Goal: Task Accomplishment & Management: Manage account settings

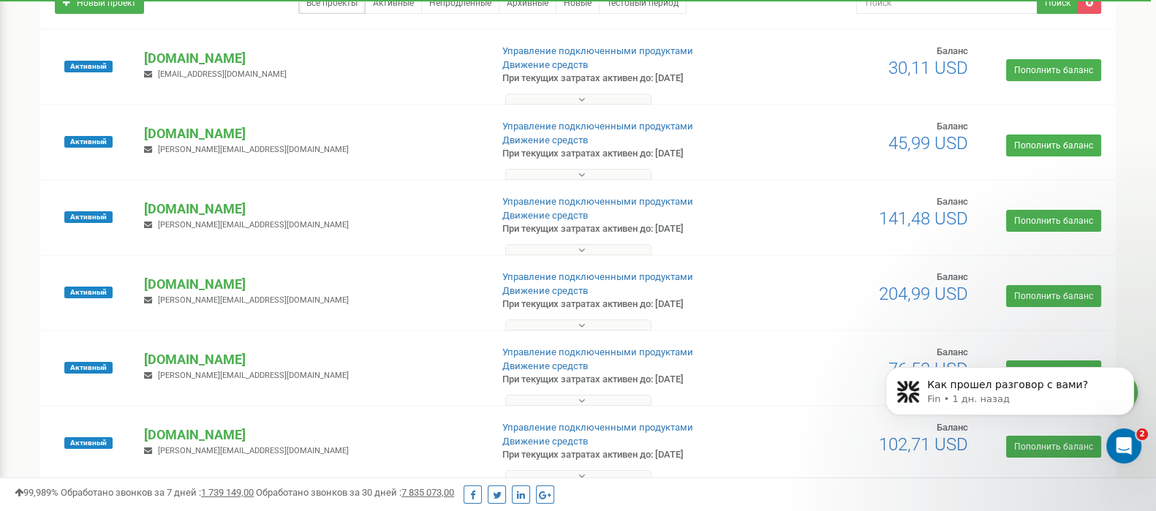
scroll to position [155, 0]
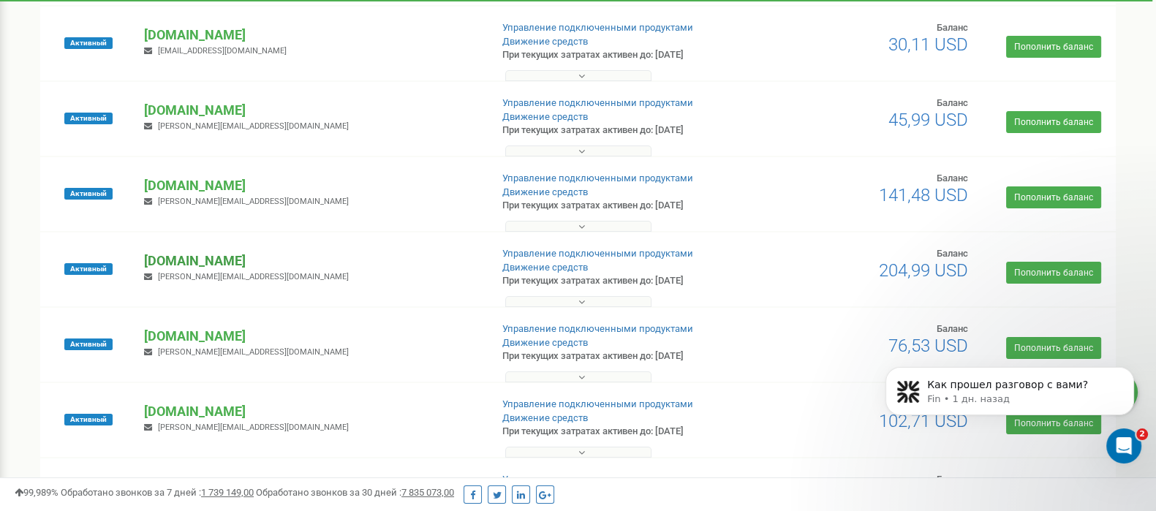
click at [240, 261] on p "[DOMAIN_NAME]" at bounding box center [311, 261] width 334 height 19
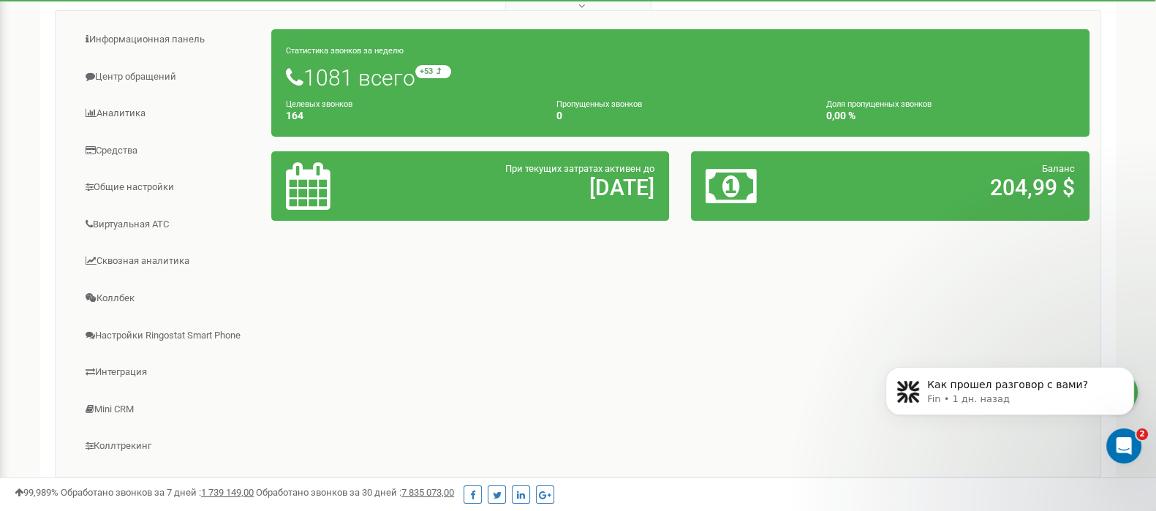
scroll to position [457, 0]
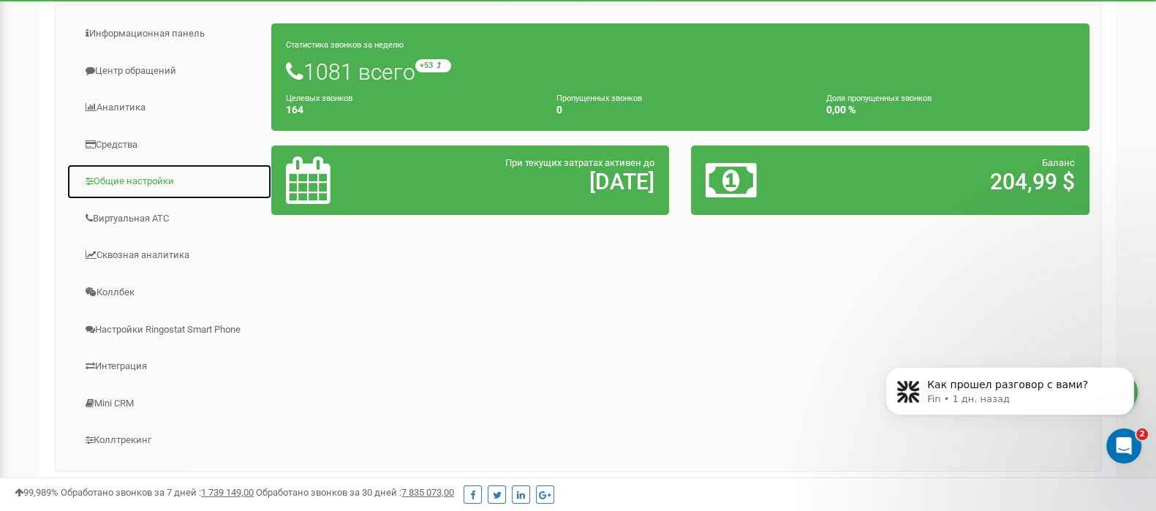
click at [148, 177] on link "Общие настройки" at bounding box center [170, 182] width 206 height 36
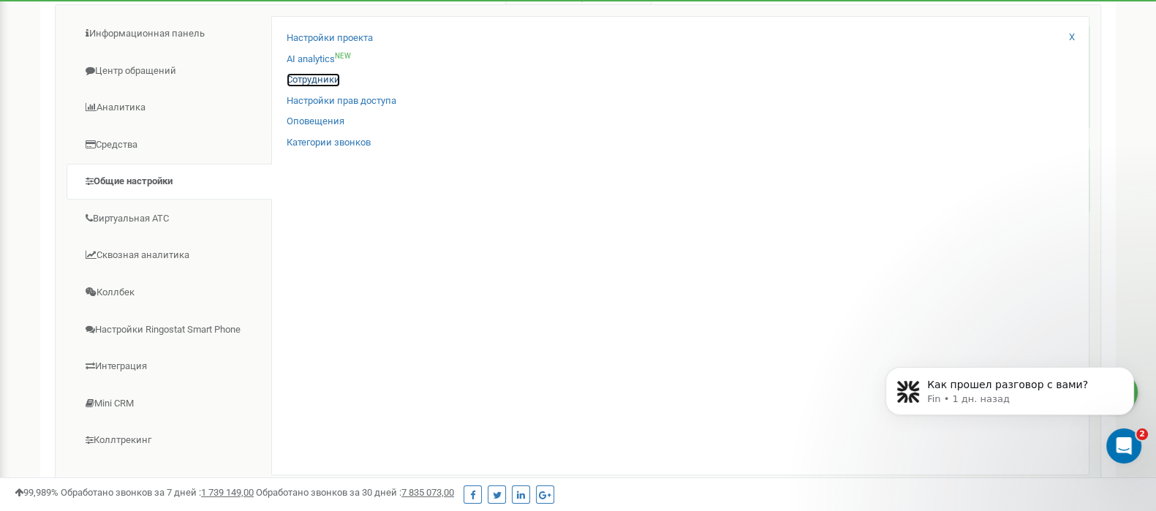
click at [303, 81] on link "Сотрудники" at bounding box center [313, 80] width 53 height 14
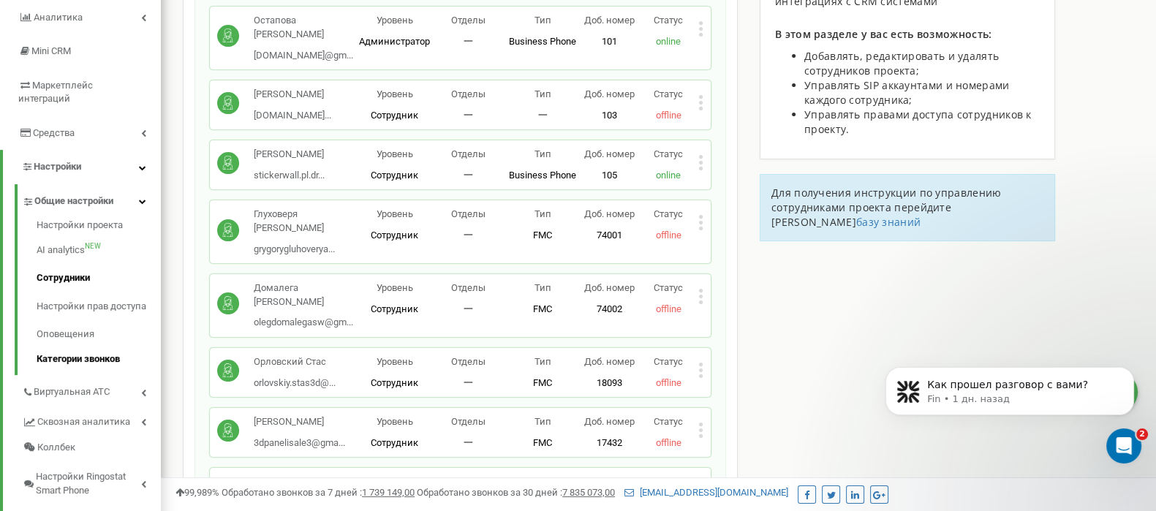
scroll to position [192, 0]
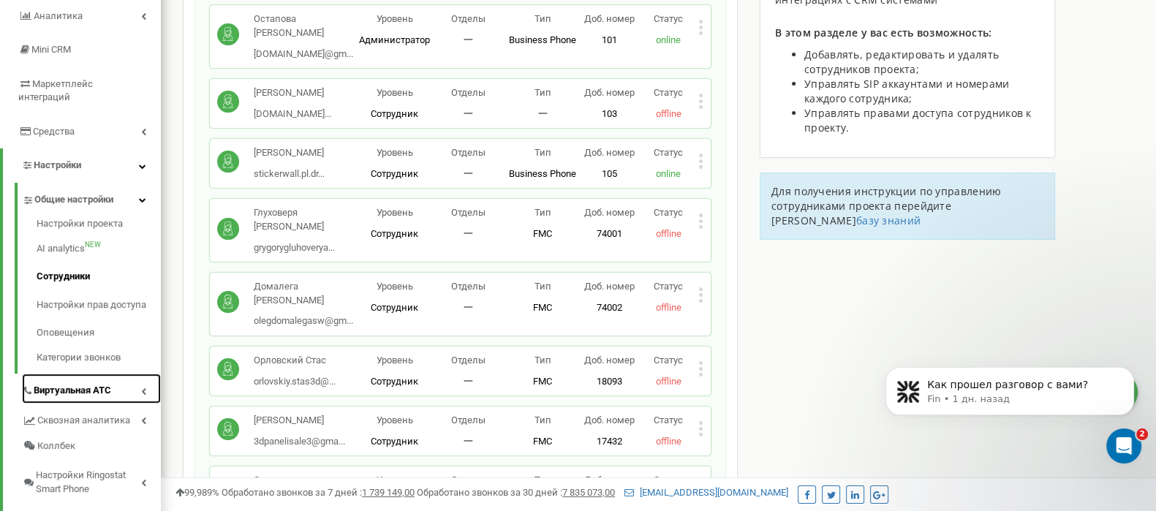
click at [124, 379] on link "Виртуальная АТС" at bounding box center [91, 389] width 139 height 30
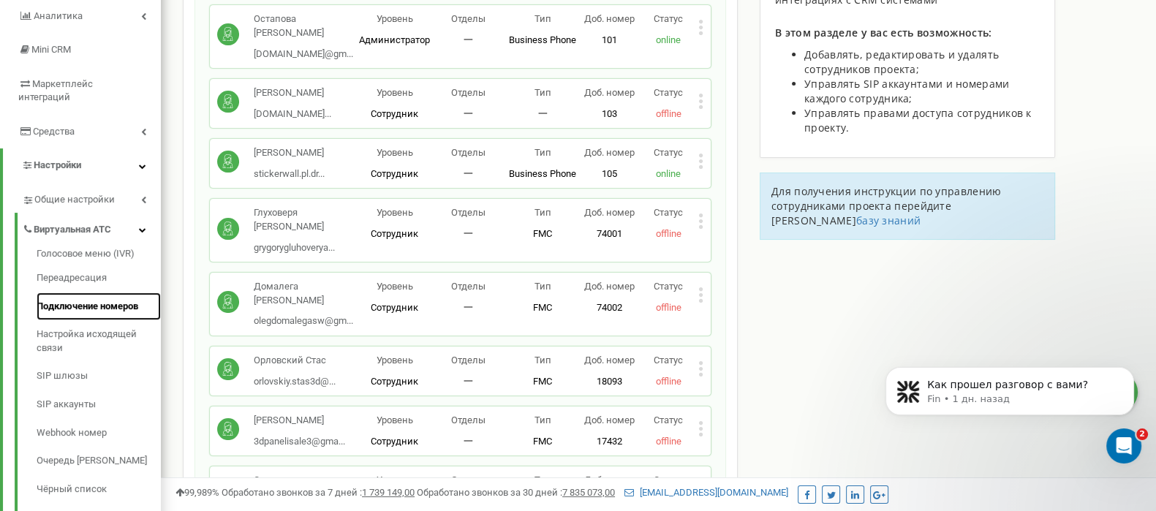
click at [97, 293] on link "Подключение номеров" at bounding box center [99, 307] width 124 height 29
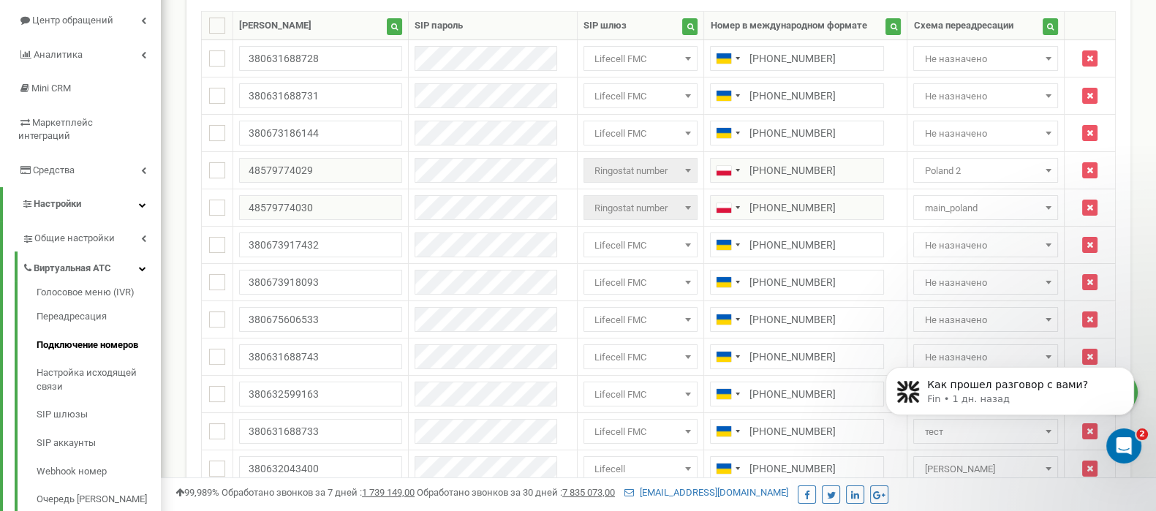
scroll to position [139, 0]
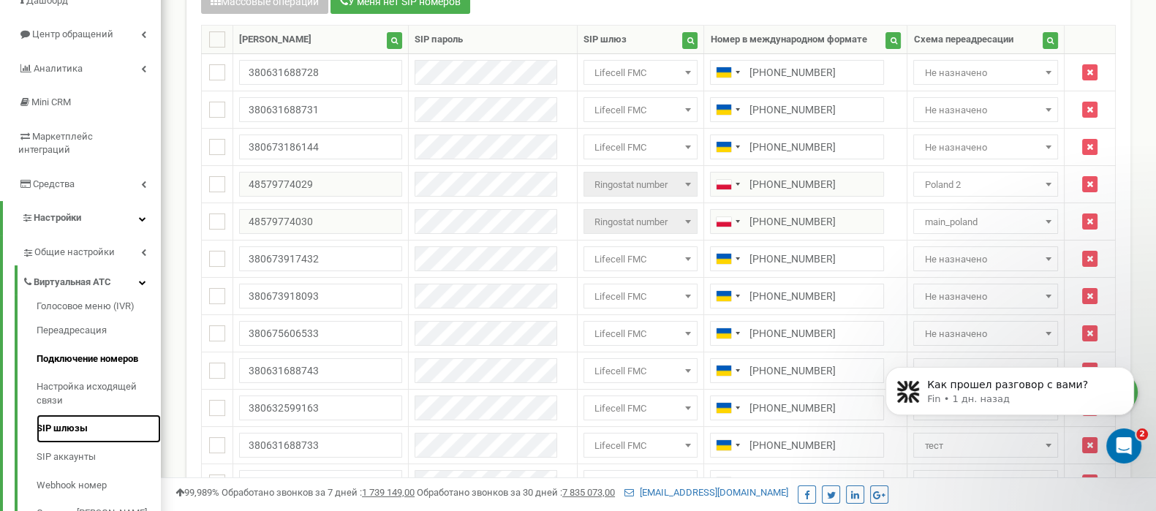
click at [83, 415] on link "SIP шлюзы" at bounding box center [99, 429] width 124 height 29
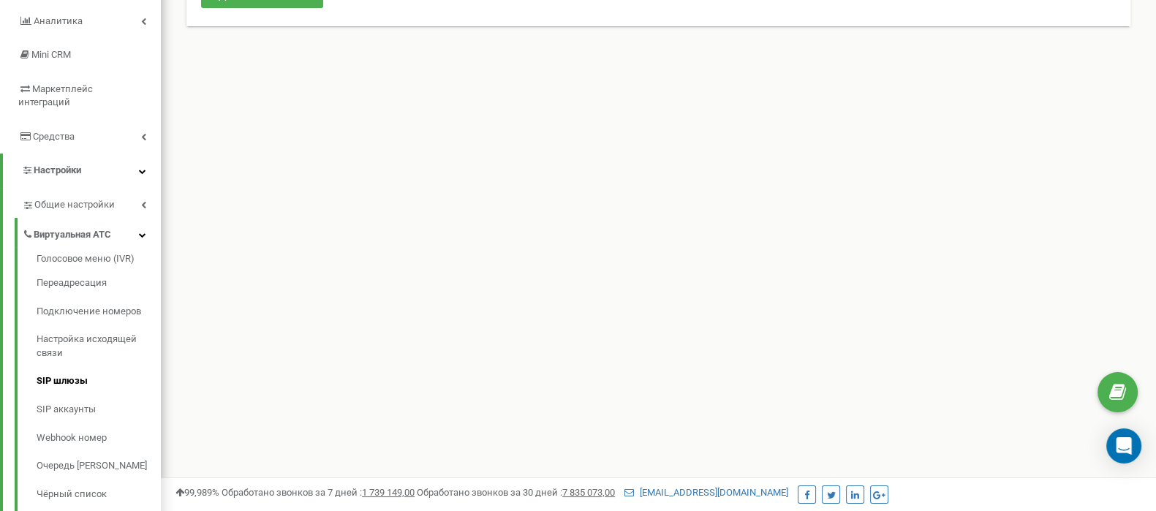
scroll to position [192, 0]
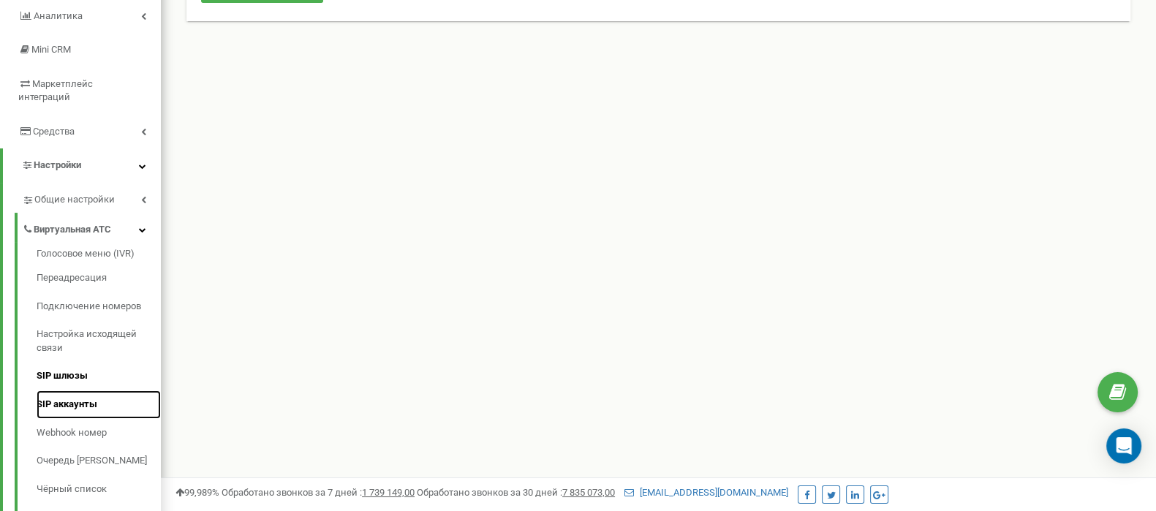
click at [83, 391] on link "SIP аккаунты" at bounding box center [99, 405] width 124 height 29
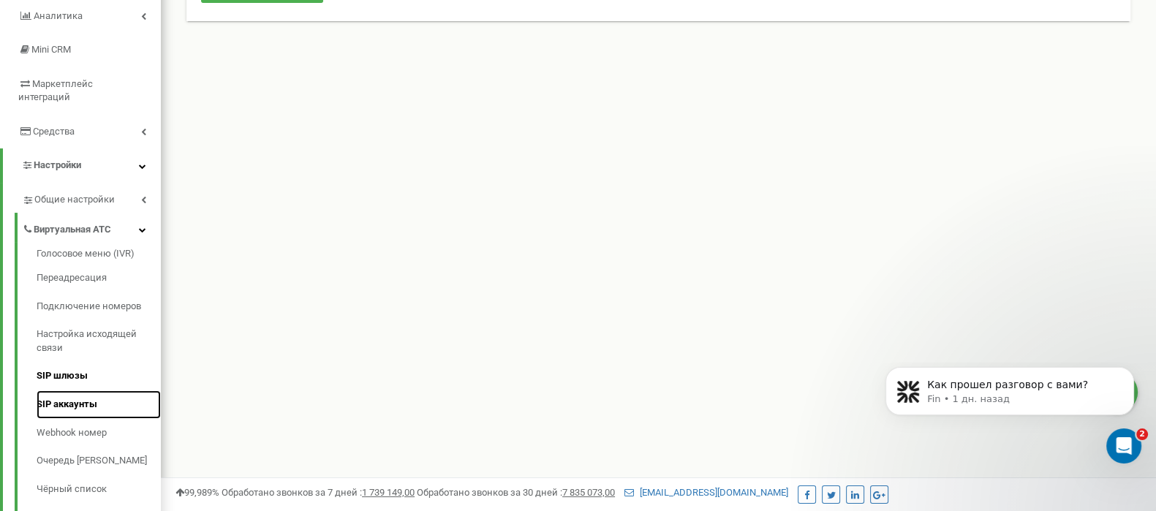
scroll to position [0, 0]
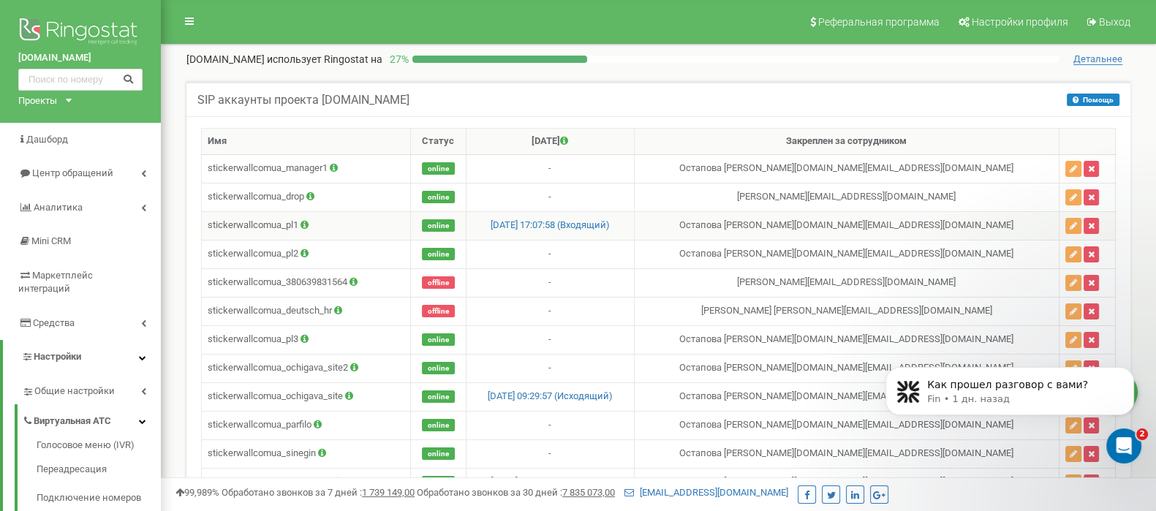
drag, startPoint x: 802, startPoint y: 225, endPoint x: 877, endPoint y: 225, distance: 75.3
click at [877, 225] on td "Остапова Алёна stickerwall.pl@gmail.com" at bounding box center [846, 225] width 425 height 29
copy td "Остапова Алёна"
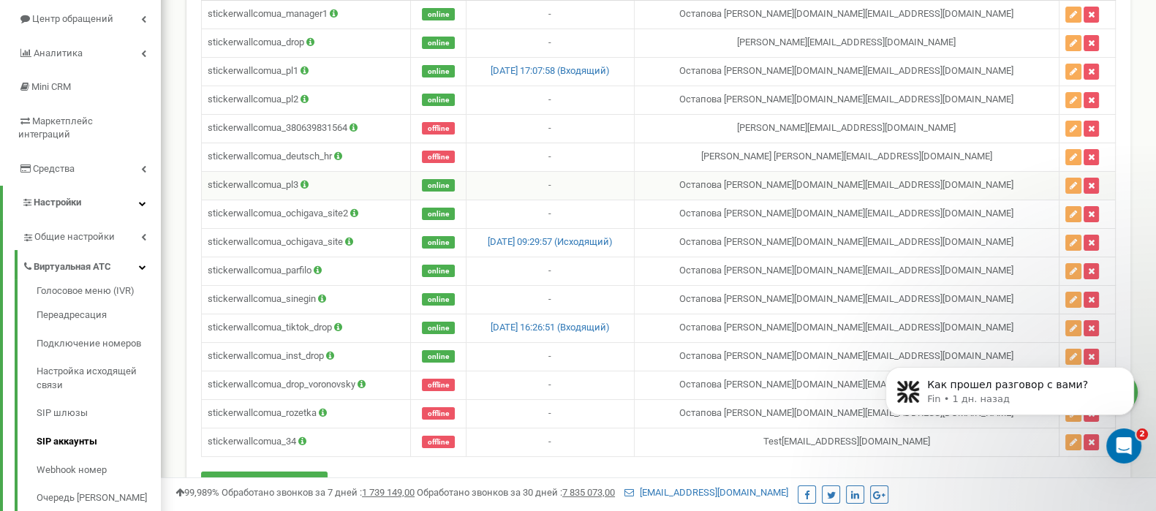
scroll to position [164, 0]
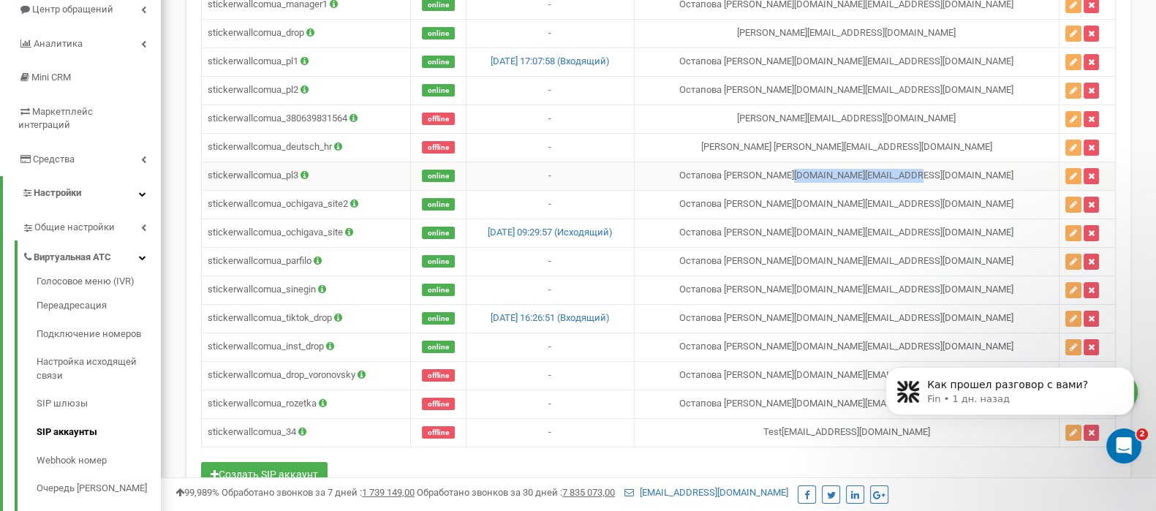
drag, startPoint x: 881, startPoint y: 170, endPoint x: 990, endPoint y: 168, distance: 109.7
click at [990, 168] on td "Остапова Алёна stickerwall.pl@gmail.com" at bounding box center [846, 176] width 425 height 29
click at [1128, 374] on icon "Dismiss notification" at bounding box center [1130, 371] width 8 height 8
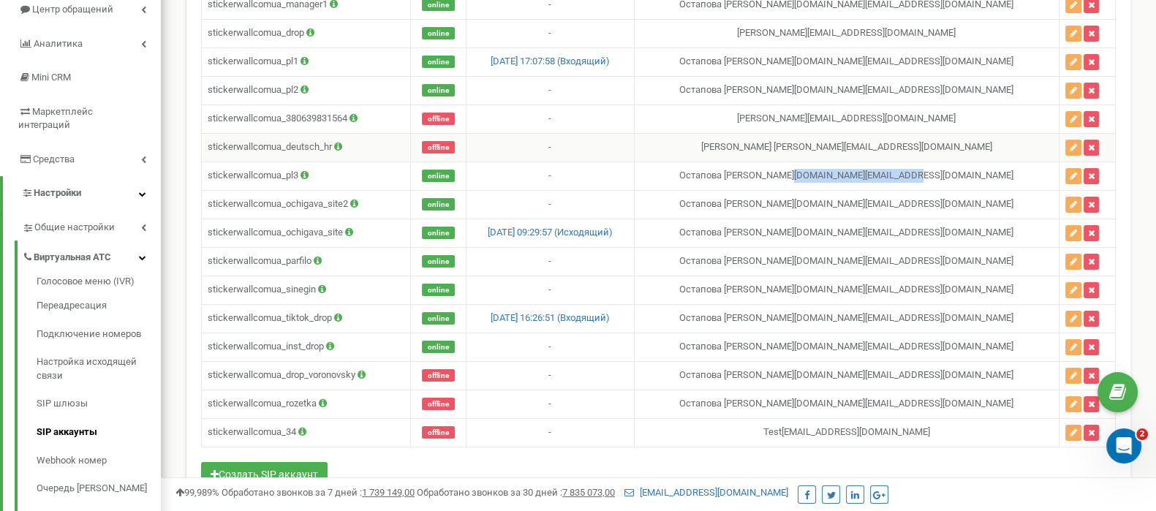
click at [848, 133] on td "Чернявская Татьяна hrstickerwall@gmail.com" at bounding box center [846, 147] width 425 height 29
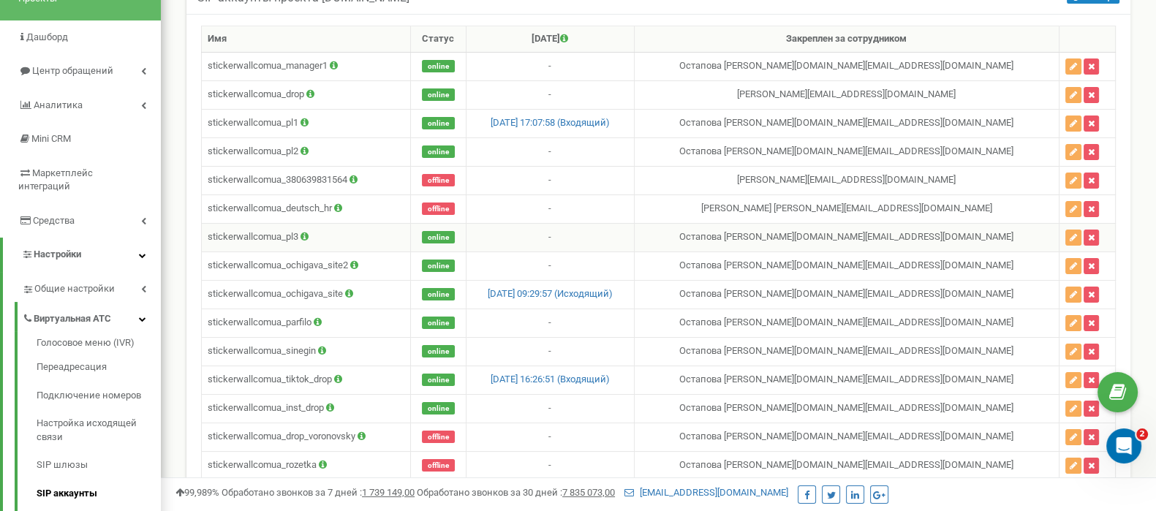
scroll to position [118, 0]
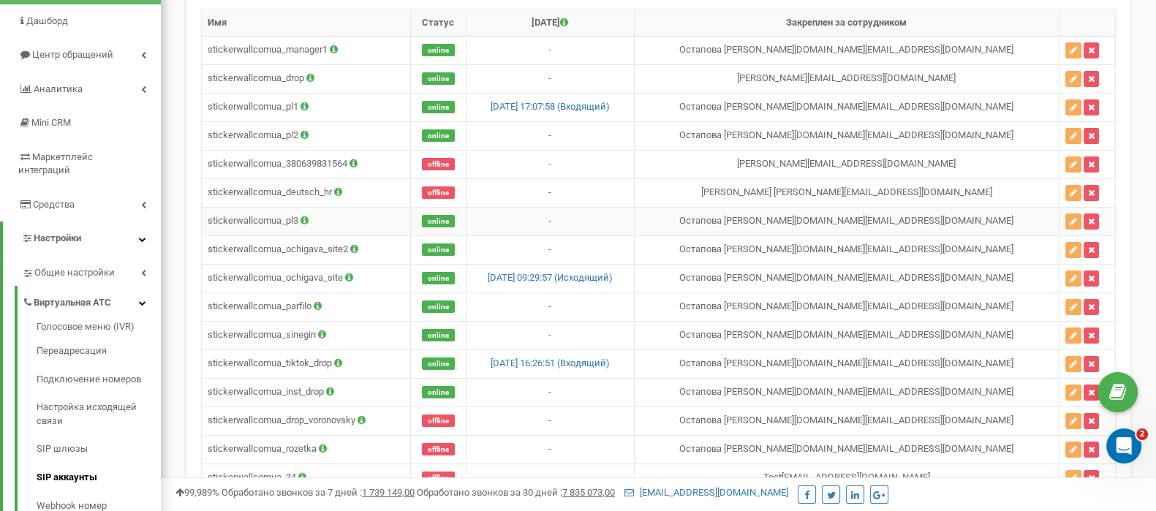
click at [534, 178] on td "-" at bounding box center [550, 192] width 168 height 29
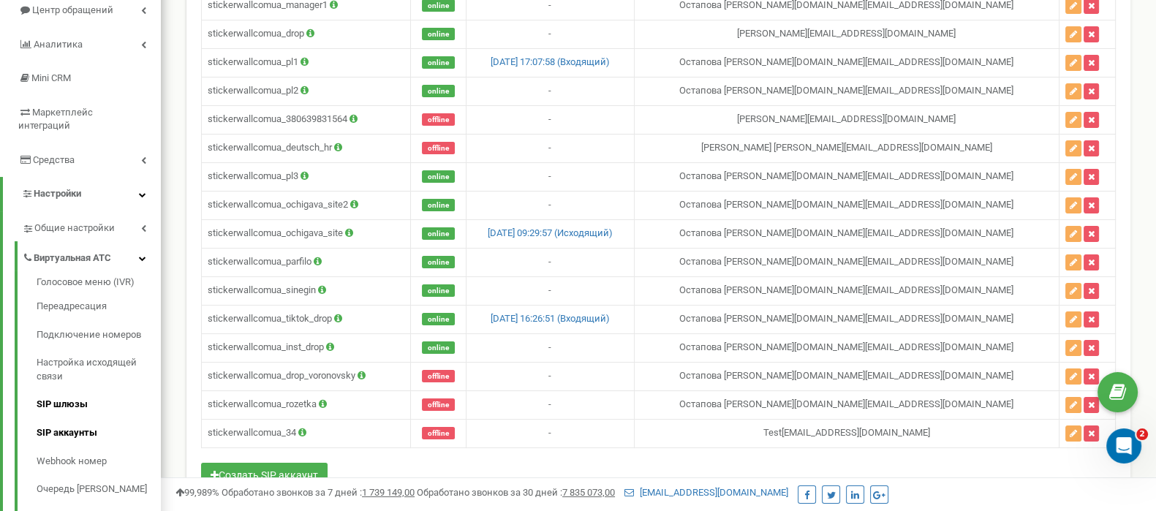
scroll to position [173, 0]
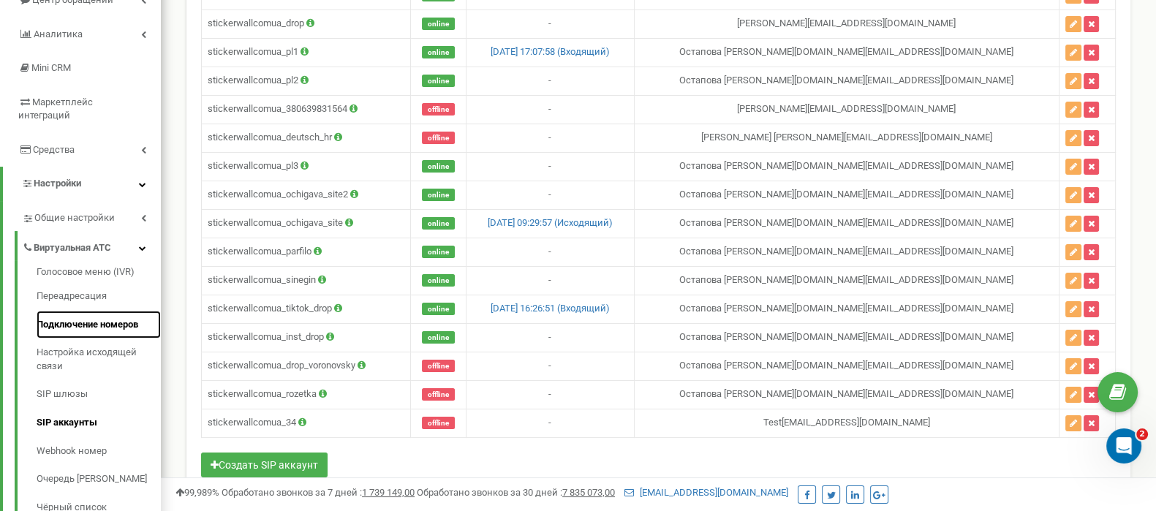
click at [88, 316] on link "Подключение номеров" at bounding box center [99, 325] width 124 height 29
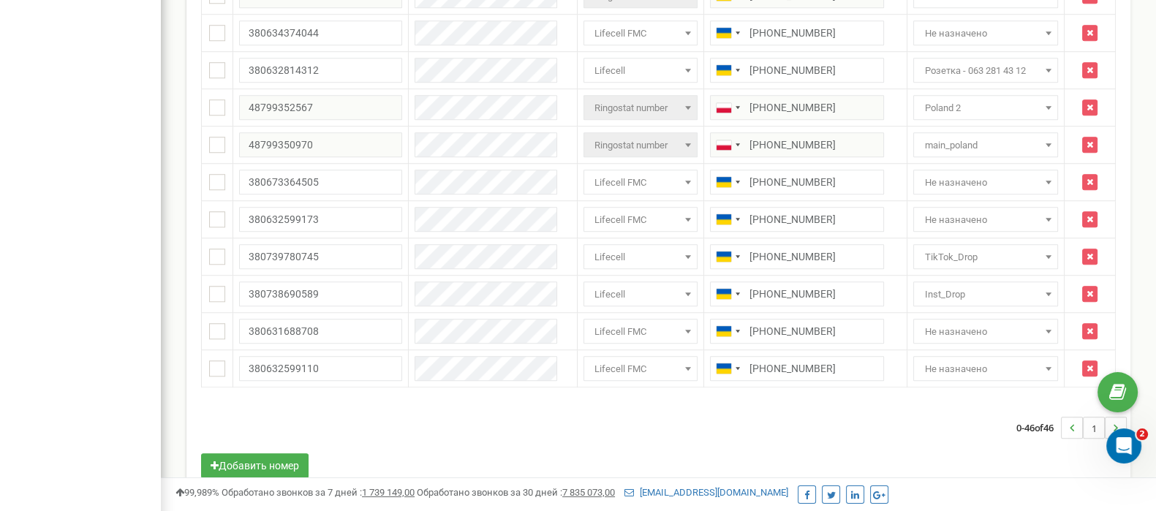
scroll to position [1510, 0]
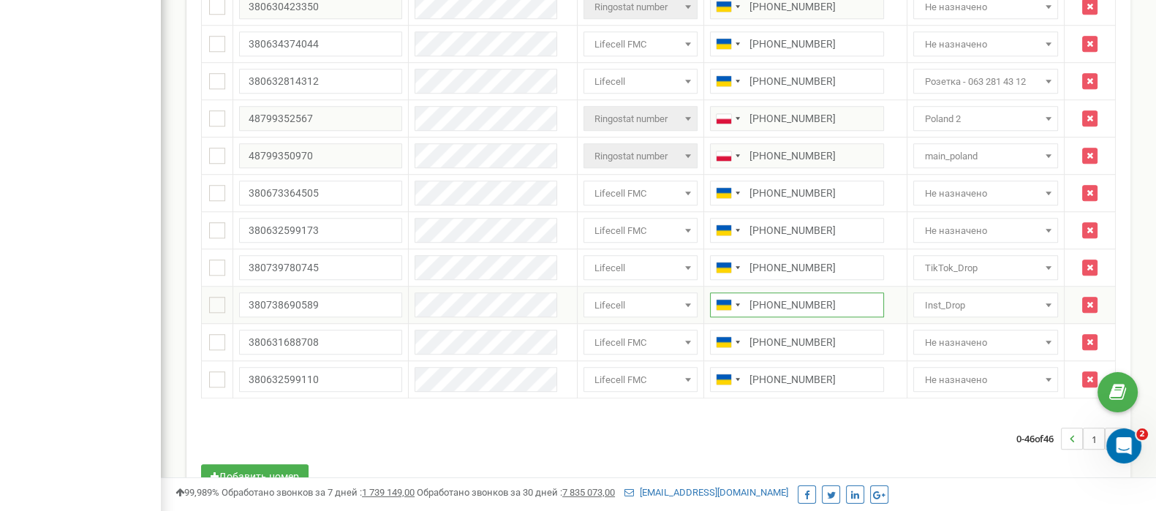
drag, startPoint x: 714, startPoint y: 298, endPoint x: 815, endPoint y: 297, distance: 101.7
click at [815, 297] on input "+380738690589" at bounding box center [797, 305] width 174 height 25
drag, startPoint x: 720, startPoint y: 261, endPoint x: 794, endPoint y: 261, distance: 73.9
click at [794, 261] on input "+380739780745" at bounding box center [797, 267] width 174 height 25
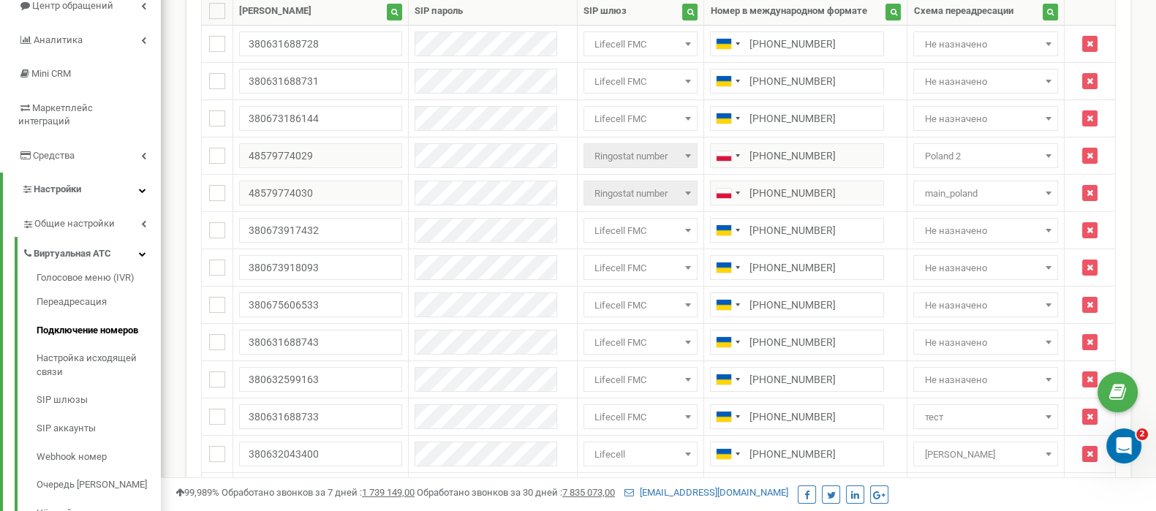
scroll to position [173, 0]
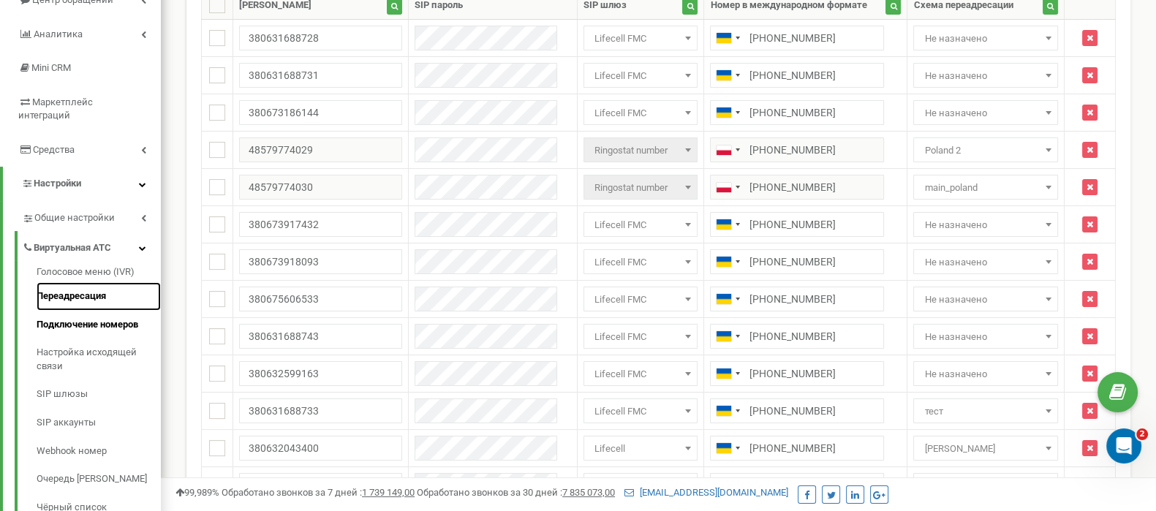
click at [89, 285] on link "Переадресация" at bounding box center [99, 296] width 124 height 29
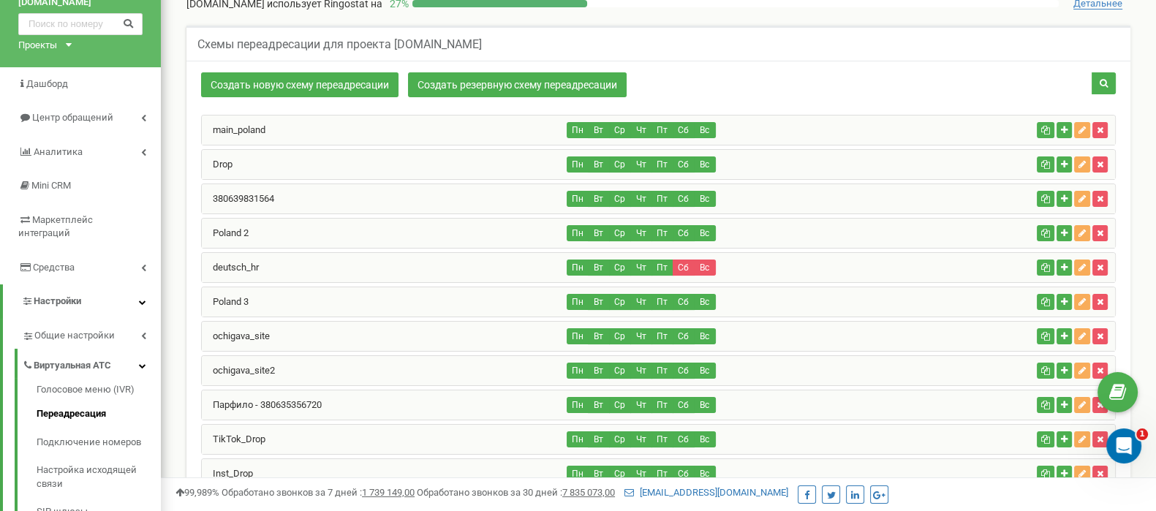
scroll to position [55, 0]
click at [339, 121] on div "main_poland" at bounding box center [385, 130] width 366 height 29
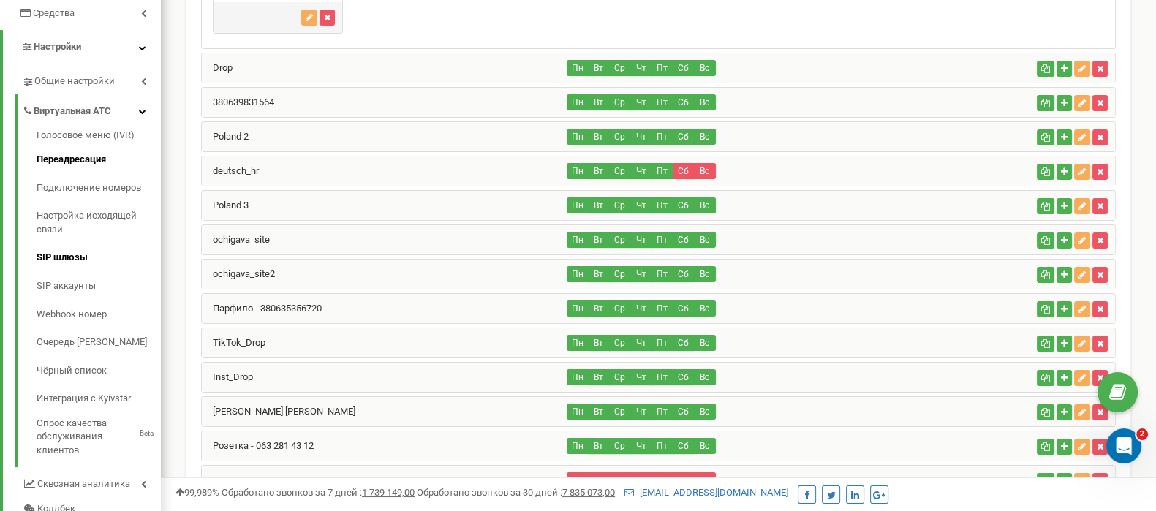
scroll to position [328, 0]
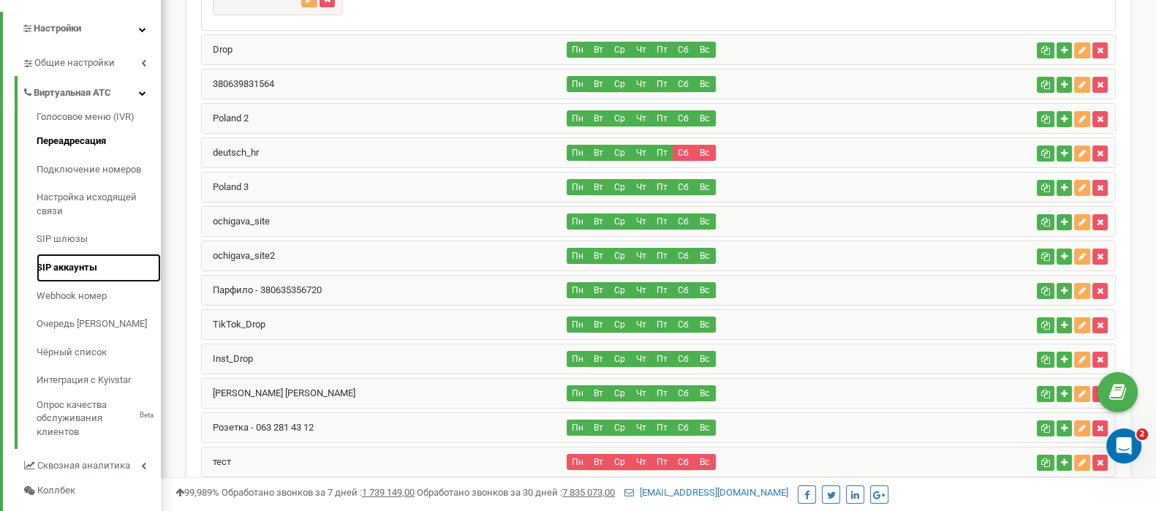
click at [76, 255] on link "SIP аккаунты" at bounding box center [99, 268] width 124 height 29
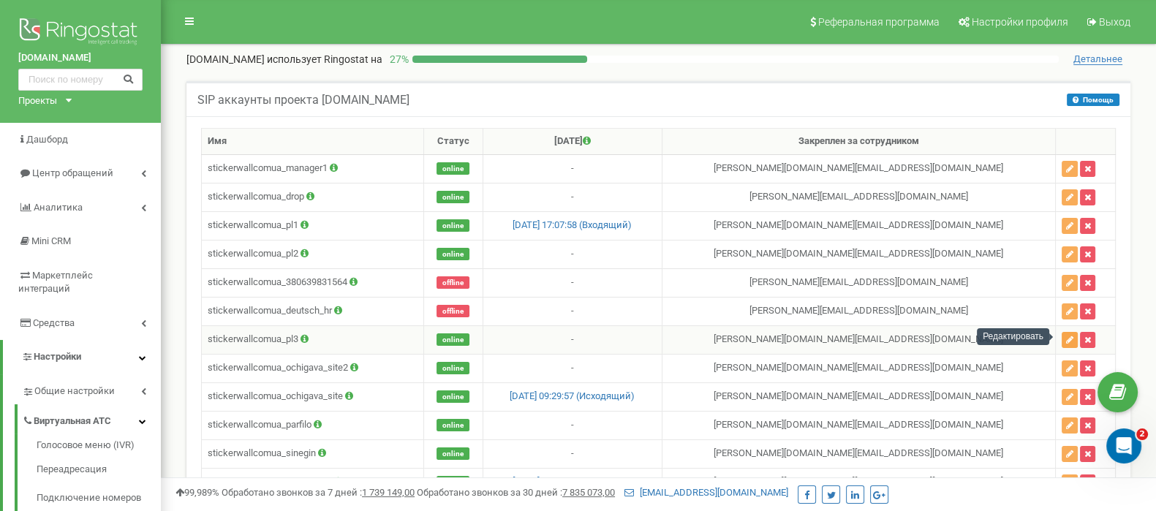
click at [1066, 337] on icon "button" at bounding box center [1069, 340] width 7 height 9
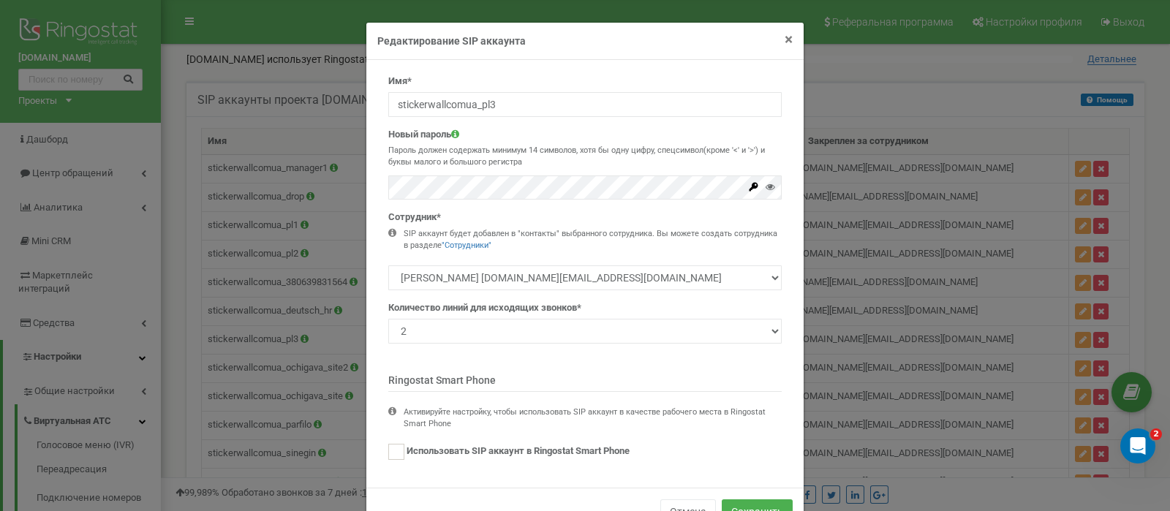
click at [785, 44] on span "×" at bounding box center [789, 40] width 8 height 18
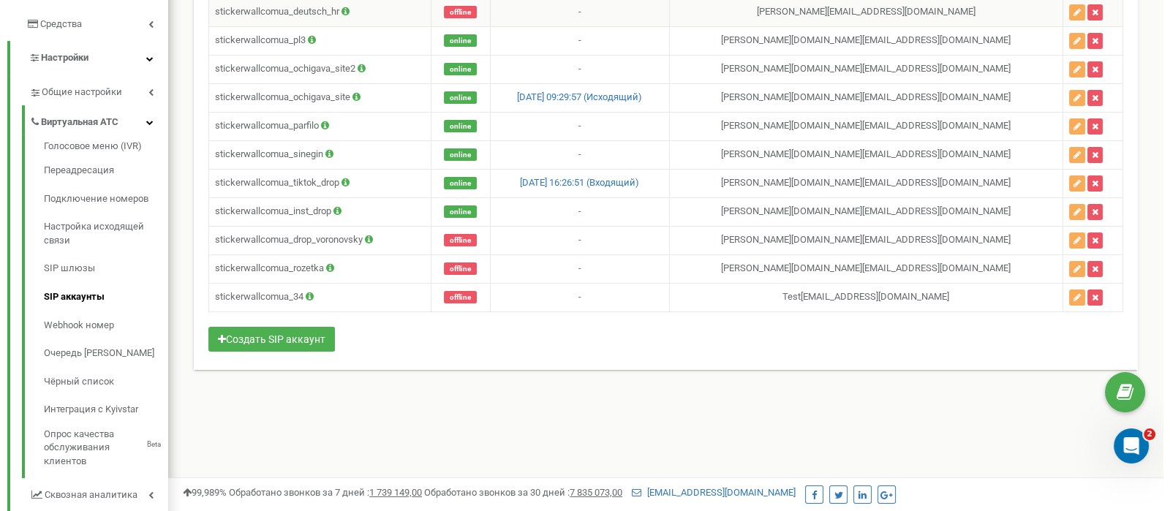
scroll to position [292, 0]
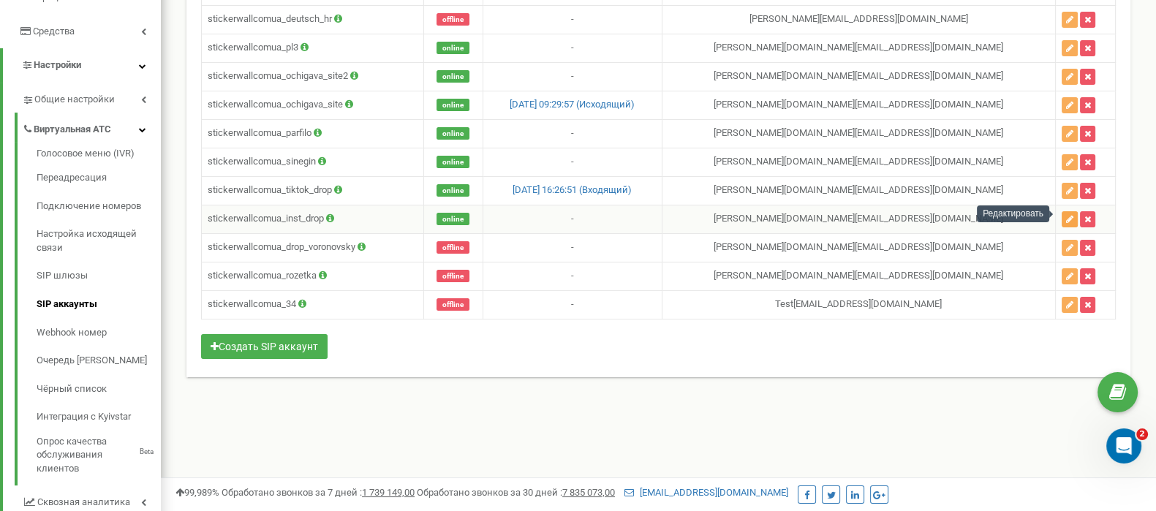
click at [1066, 216] on icon "button" at bounding box center [1069, 219] width 7 height 9
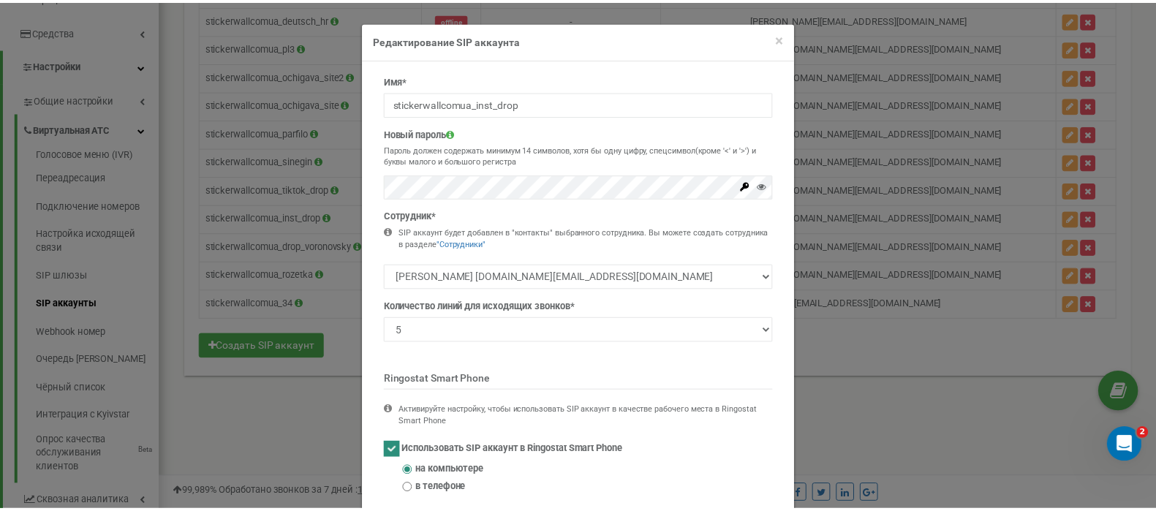
scroll to position [0, 0]
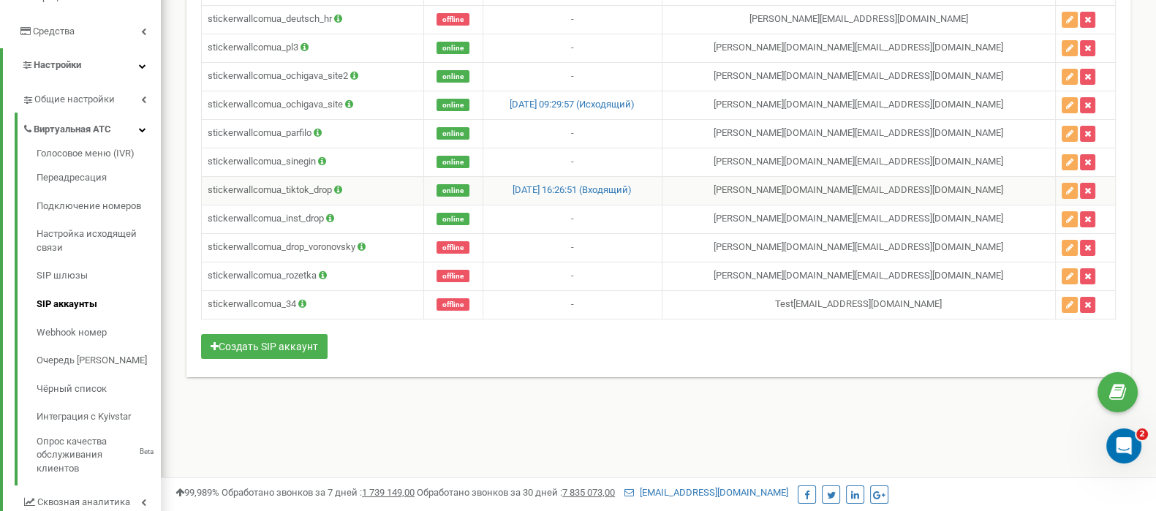
click at [339, 185] on icon at bounding box center [338, 190] width 8 height 10
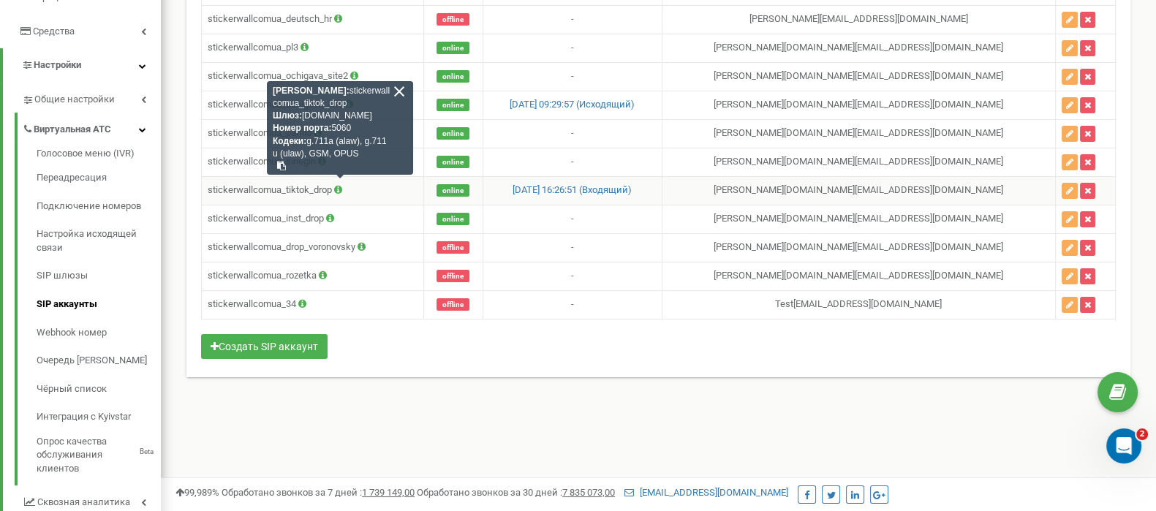
click at [339, 185] on icon at bounding box center [338, 190] width 8 height 10
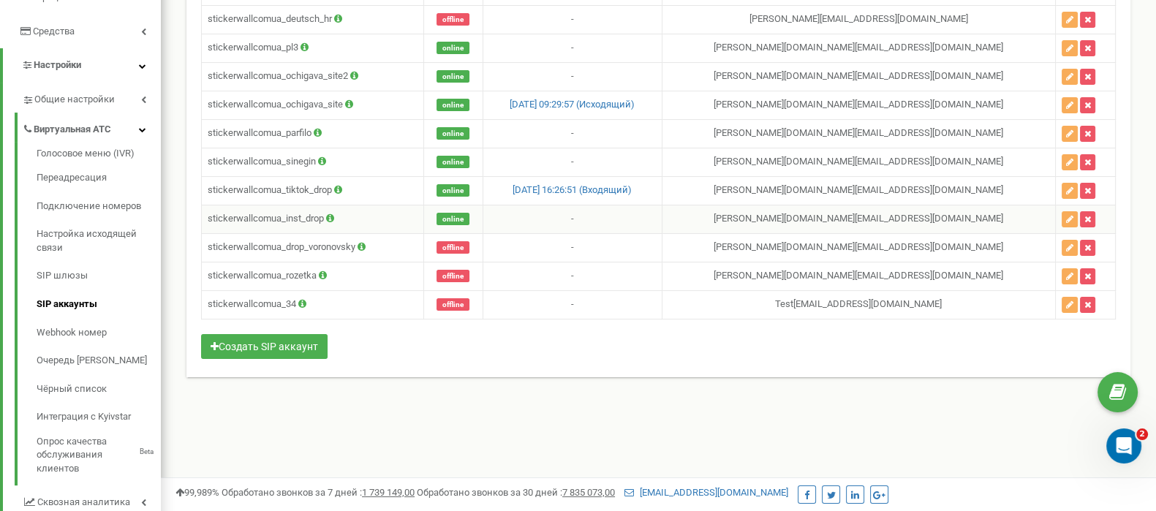
click at [334, 214] on icon at bounding box center [330, 219] width 8 height 10
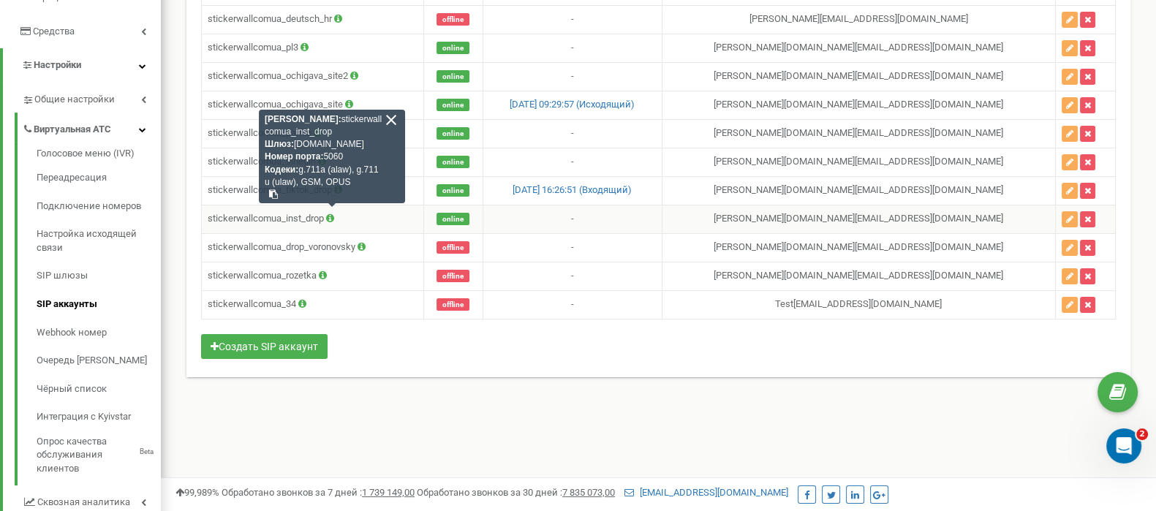
click at [334, 214] on icon at bounding box center [330, 219] width 8 height 10
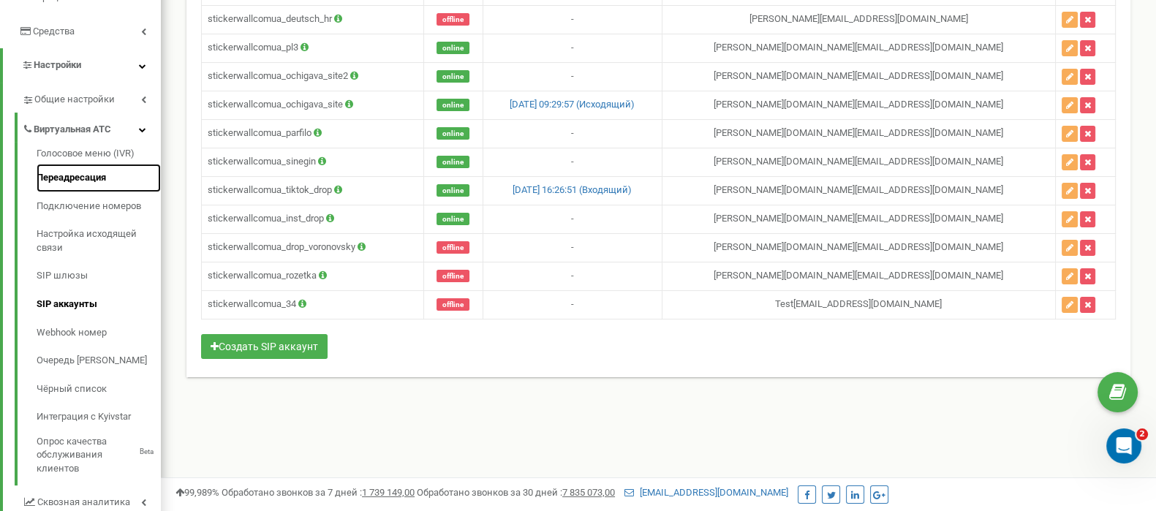
click at [88, 164] on link "Переадресация" at bounding box center [99, 178] width 124 height 29
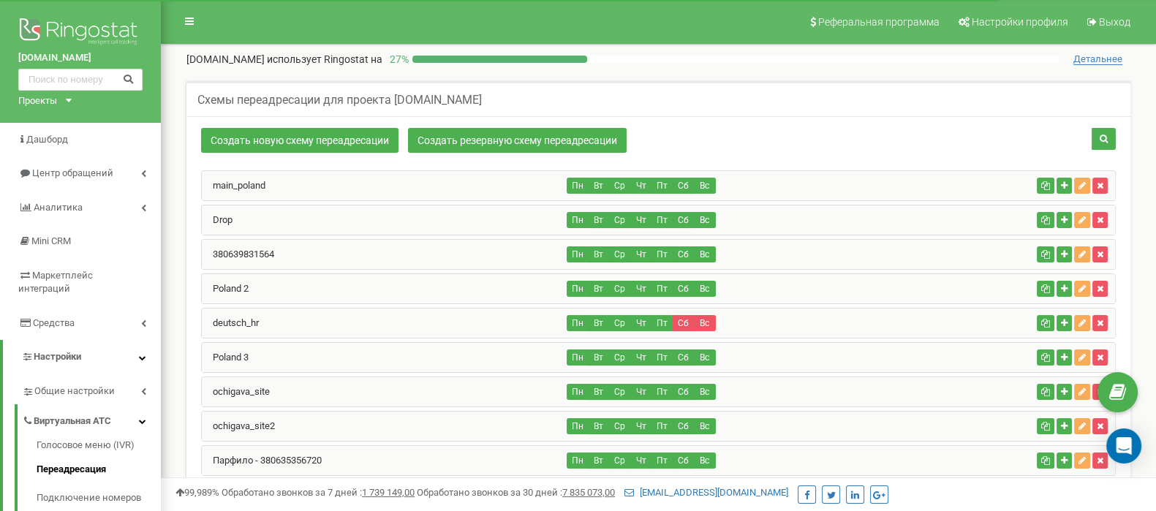
click at [271, 181] on div "main_poland" at bounding box center [385, 185] width 366 height 29
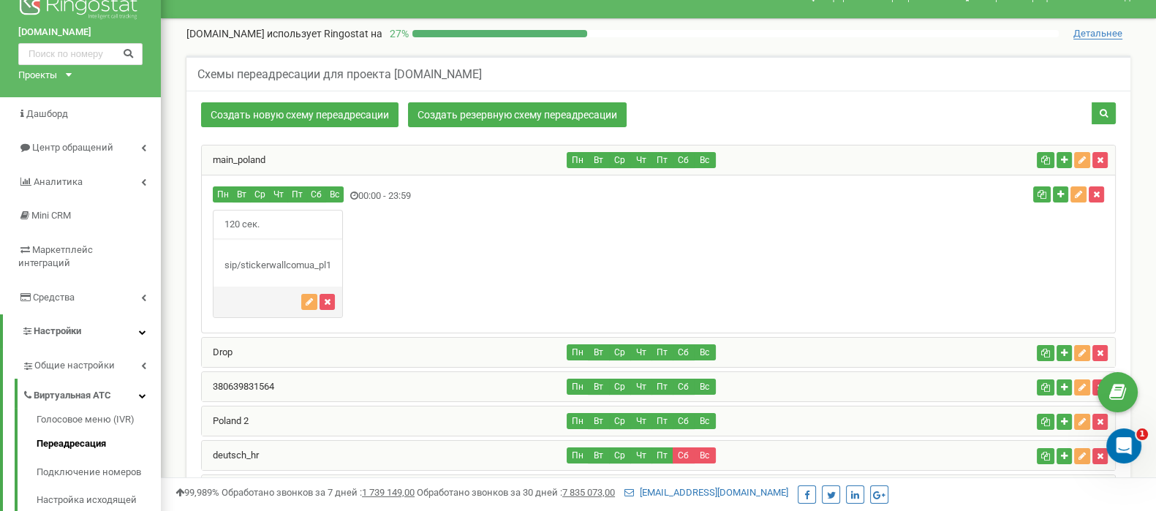
scroll to position [27, 0]
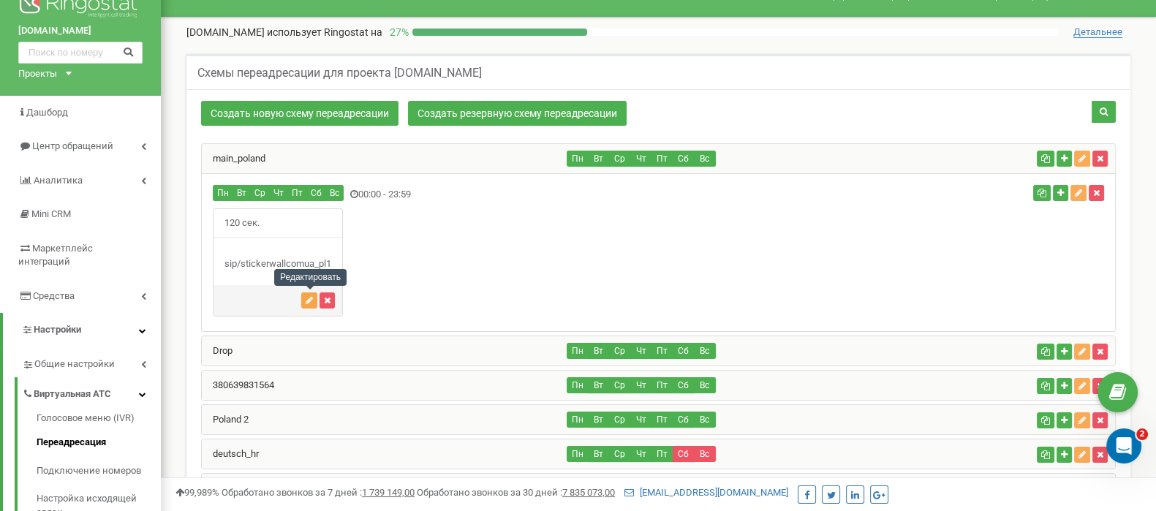
click at [309, 296] on icon "button" at bounding box center [309, 300] width 7 height 9
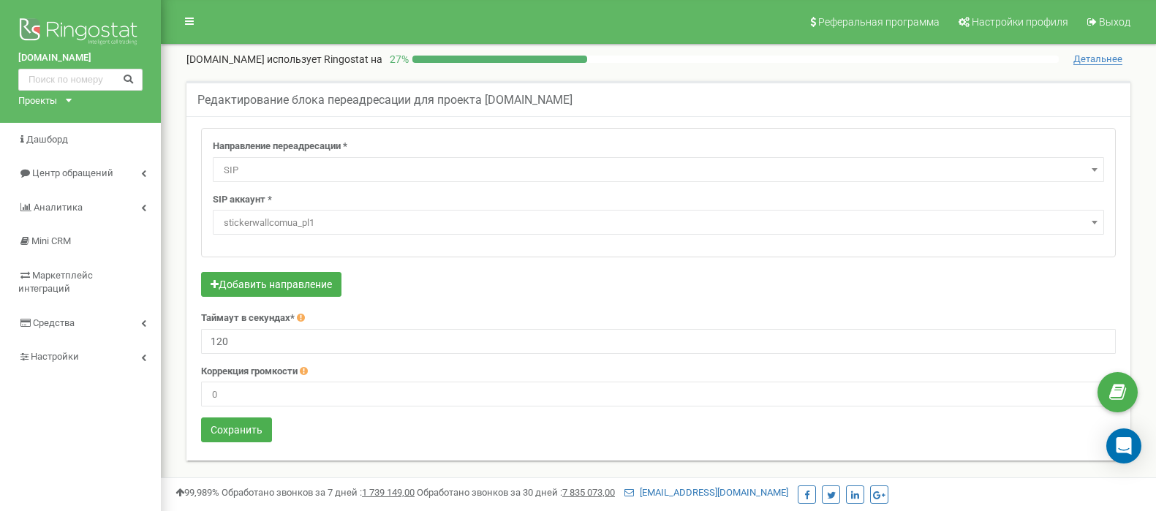
select select "SIP"
select select "stickerwallcomua_pl1"
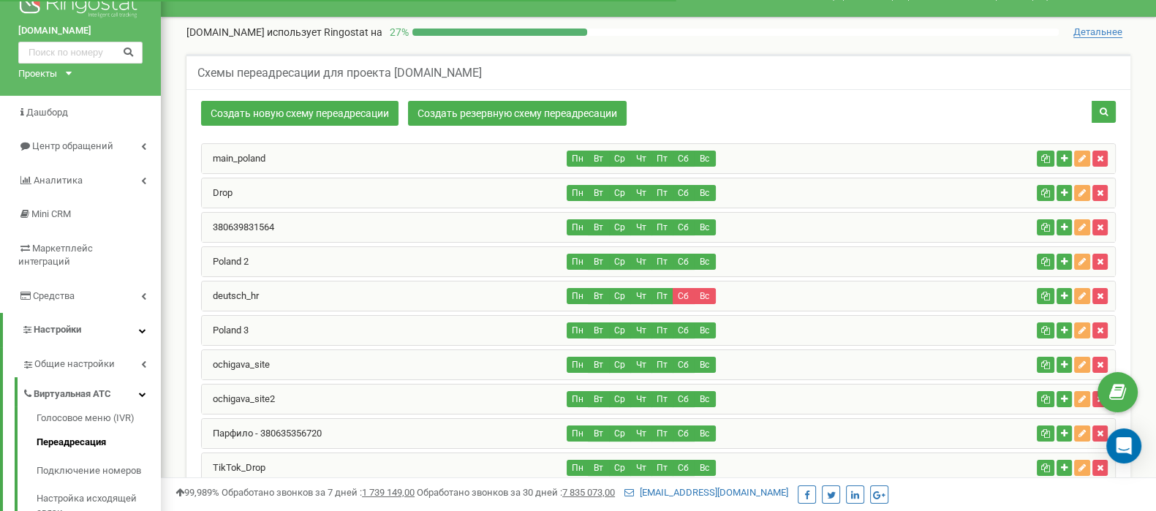
click at [402, 154] on div "main_poland" at bounding box center [385, 158] width 366 height 29
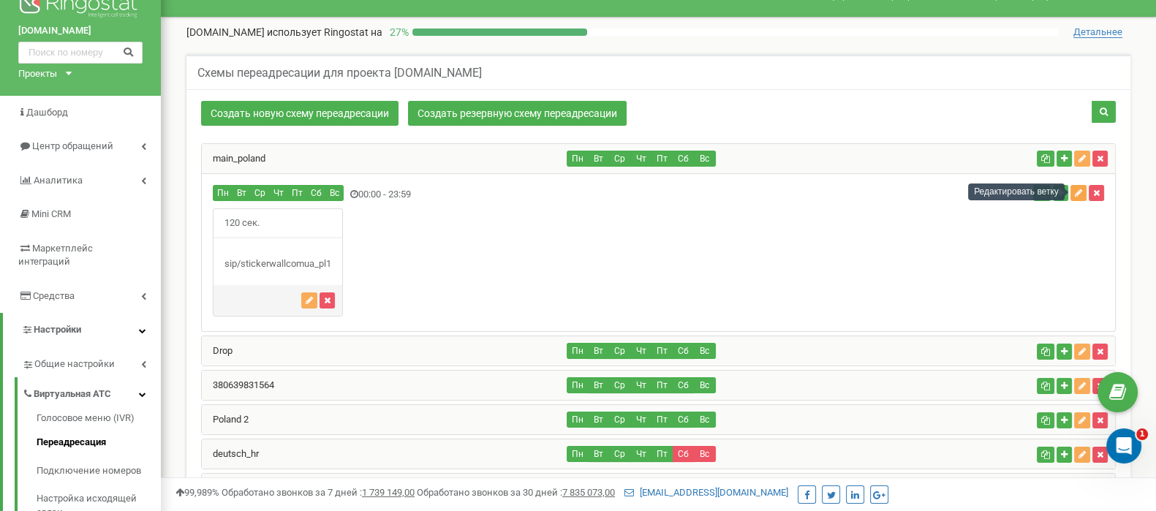
click at [1077, 191] on icon "button" at bounding box center [1078, 193] width 7 height 9
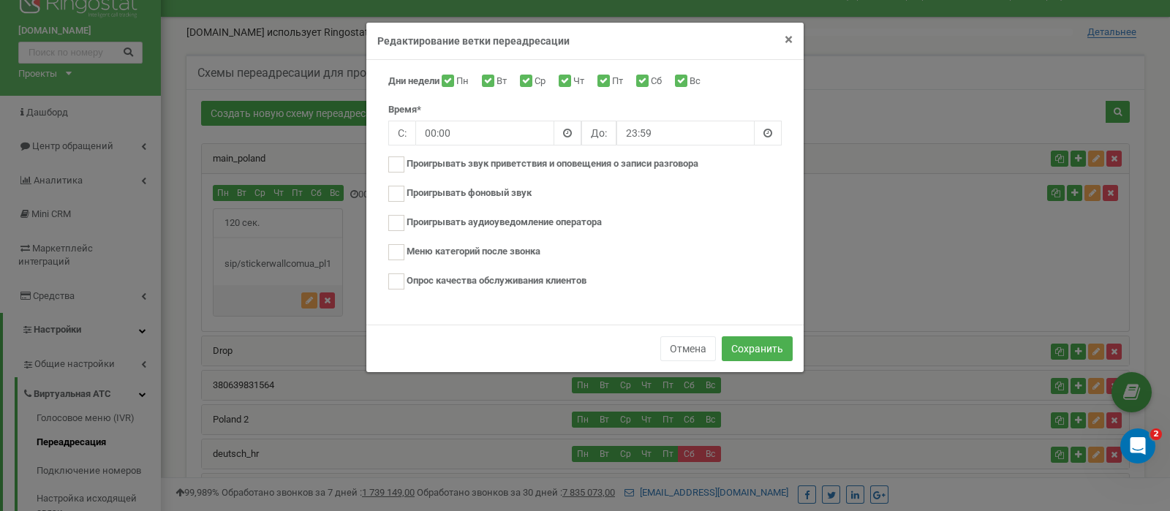
click at [787, 42] on span "×" at bounding box center [789, 40] width 8 height 18
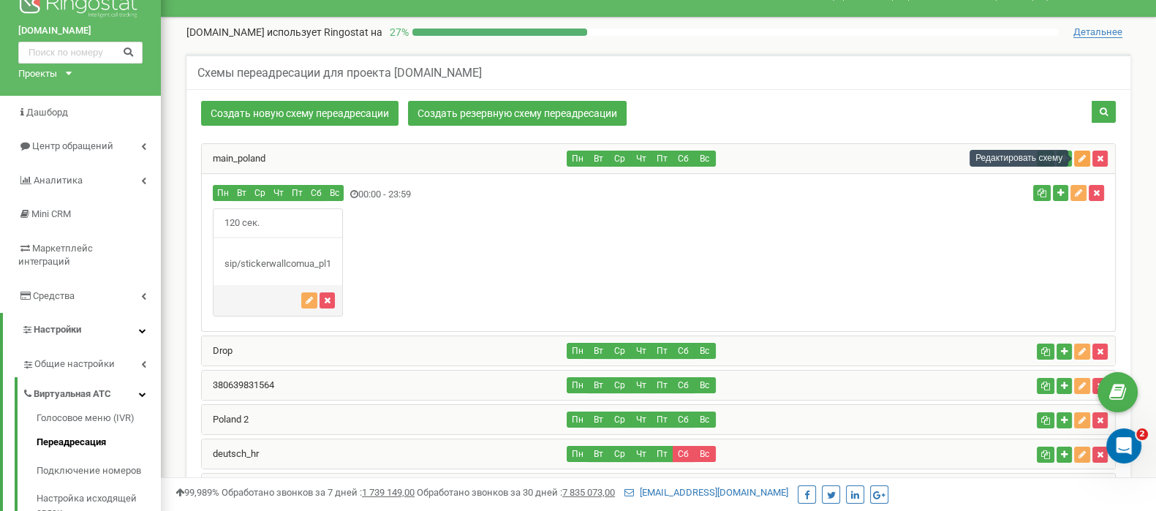
click at [1082, 156] on icon "button" at bounding box center [1082, 158] width 7 height 9
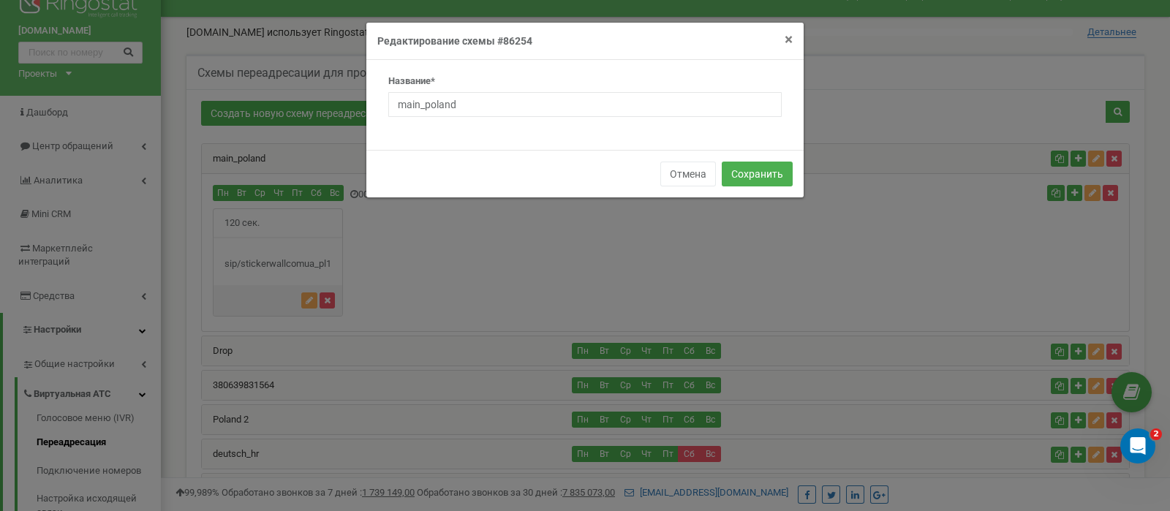
click at [785, 37] on span "×" at bounding box center [789, 40] width 8 height 18
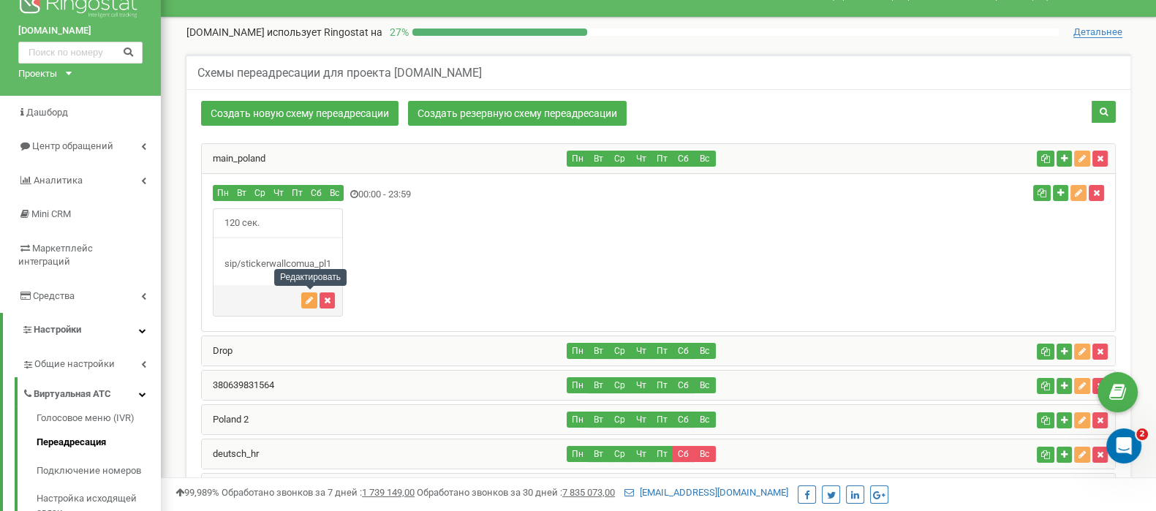
click at [312, 301] on icon "button" at bounding box center [309, 300] width 7 height 9
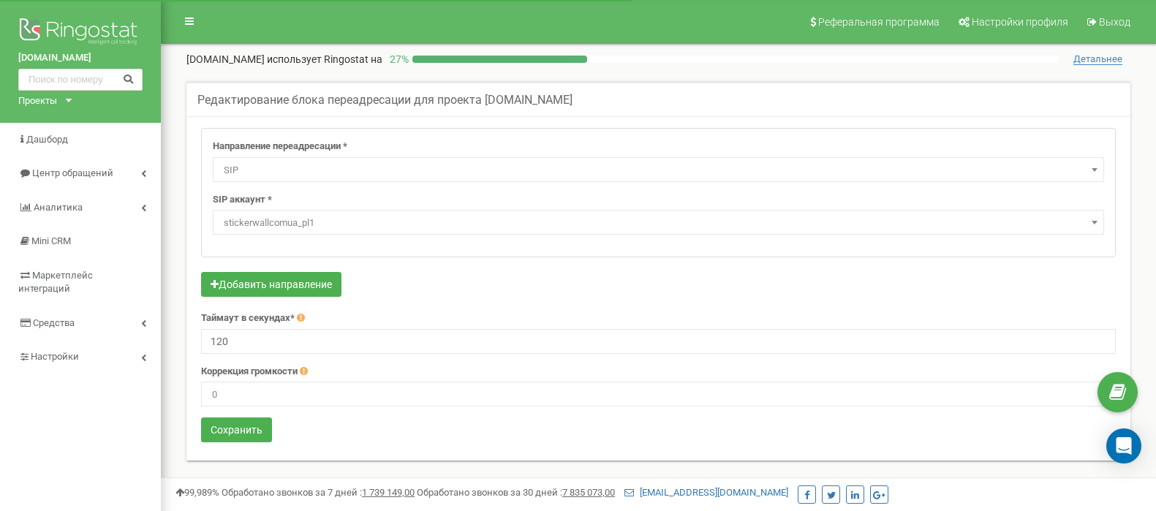
select select "SIP"
select select "stickerwallcomua_pl1"
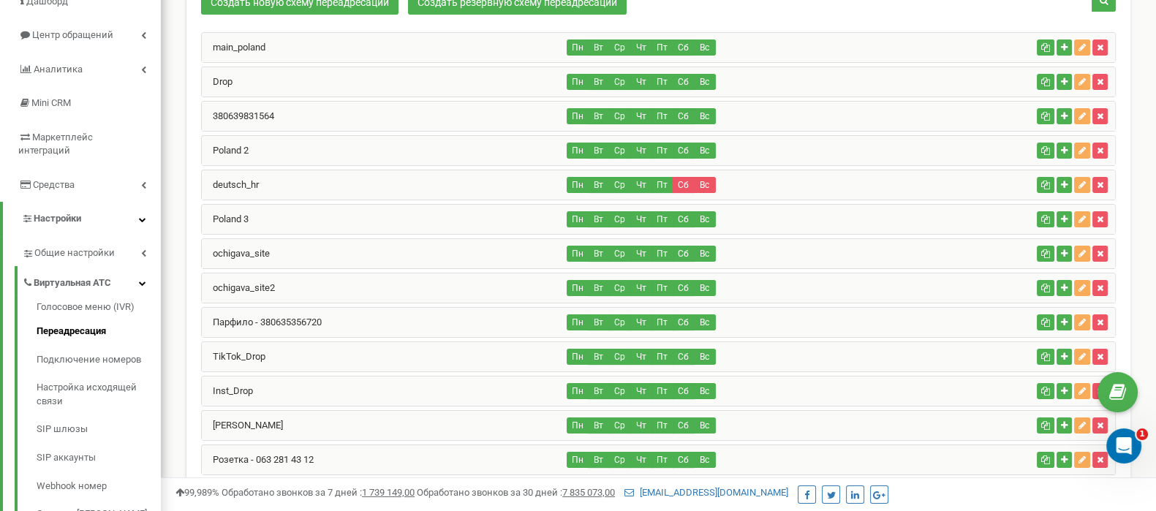
scroll to position [82, 0]
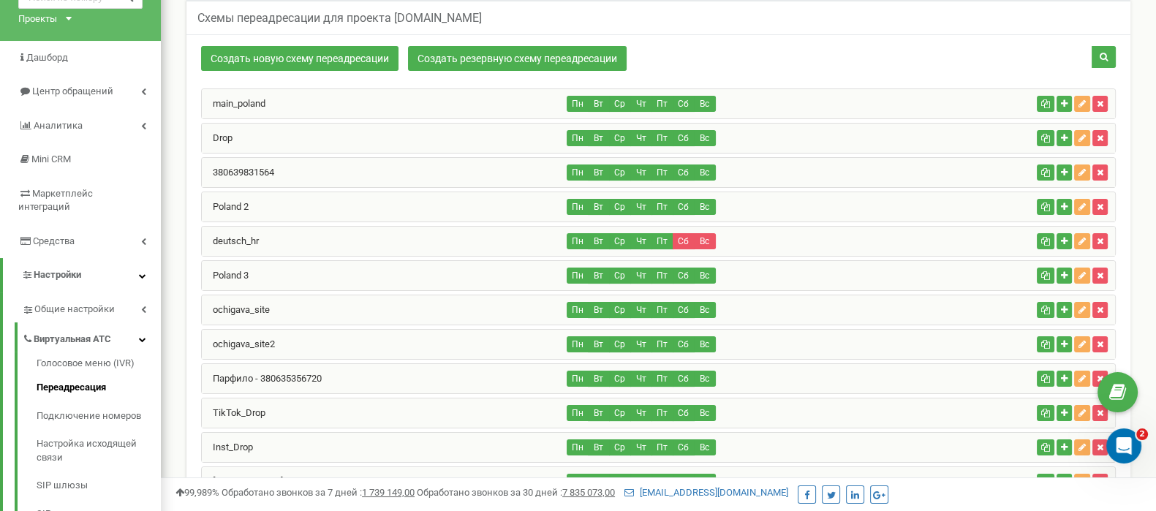
click at [292, 203] on div "Poland 2" at bounding box center [385, 206] width 366 height 29
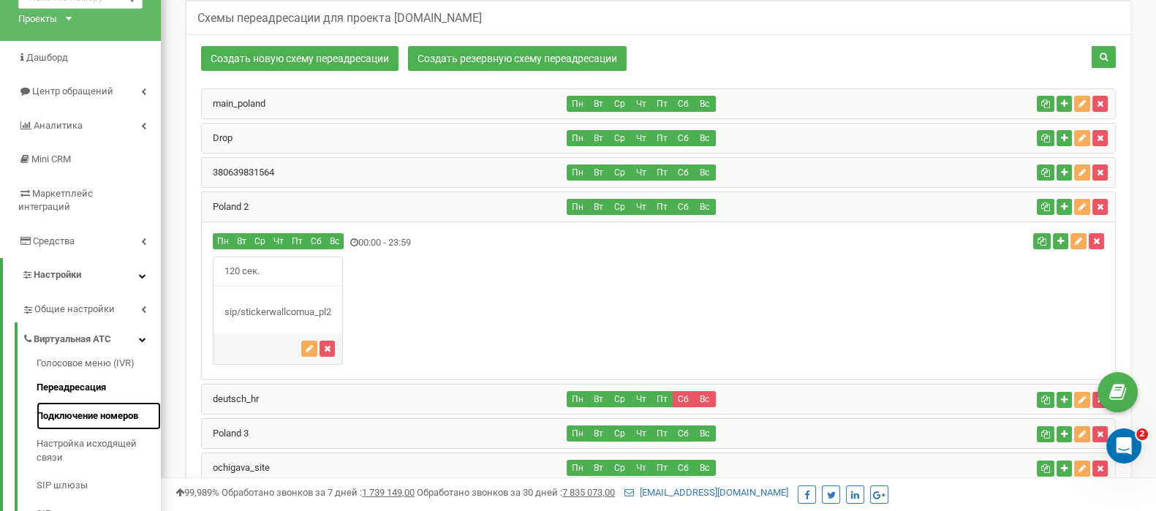
click at [127, 402] on link "Подключение номеров" at bounding box center [99, 416] width 124 height 29
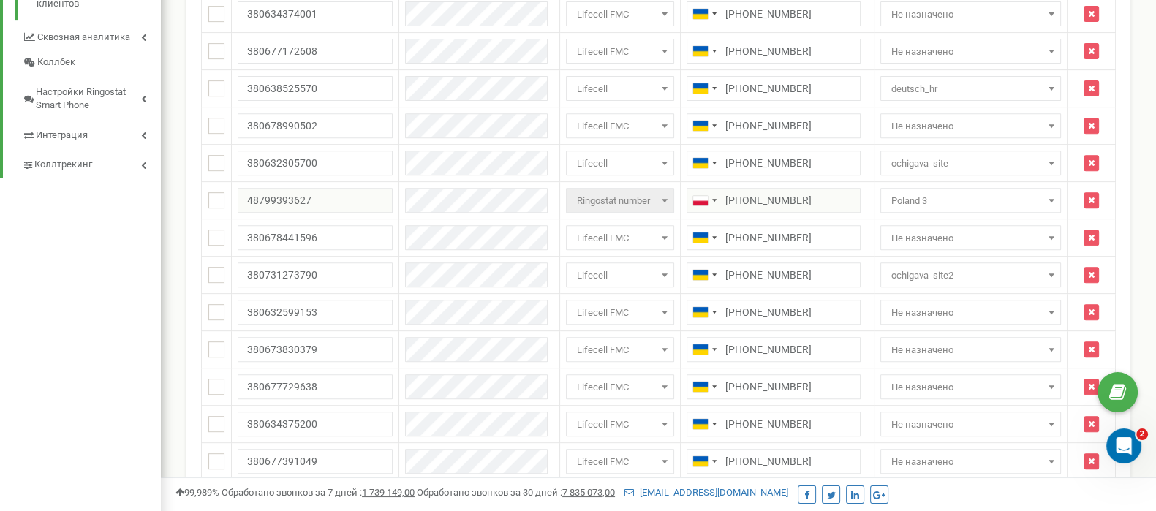
scroll to position [777, 0]
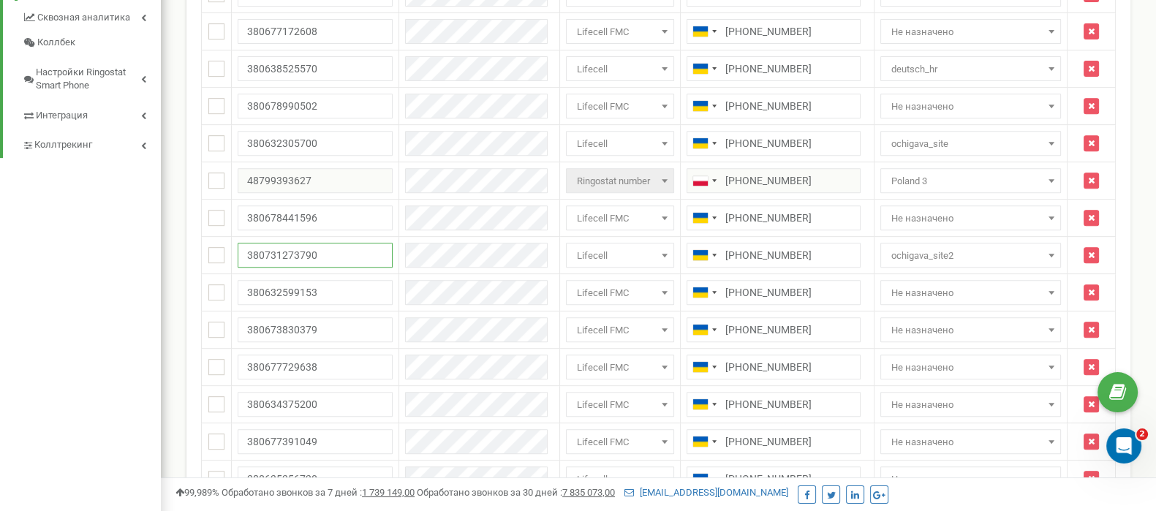
drag, startPoint x: 333, startPoint y: 246, endPoint x: 184, endPoint y: 243, distance: 148.5
click at [184, 243] on div "Входящие номера для проекта stickerwall.com.ua Массовые операции У меня нет SIP…" at bounding box center [659, 281] width 966 height 1955
drag, startPoint x: 336, startPoint y: 146, endPoint x: 218, endPoint y: 137, distance: 118.1
click at [218, 137] on tr "1 380632305700 Не назначено Intertelecom No registration DIDWW Kyivstar with re…" at bounding box center [659, 143] width 914 height 37
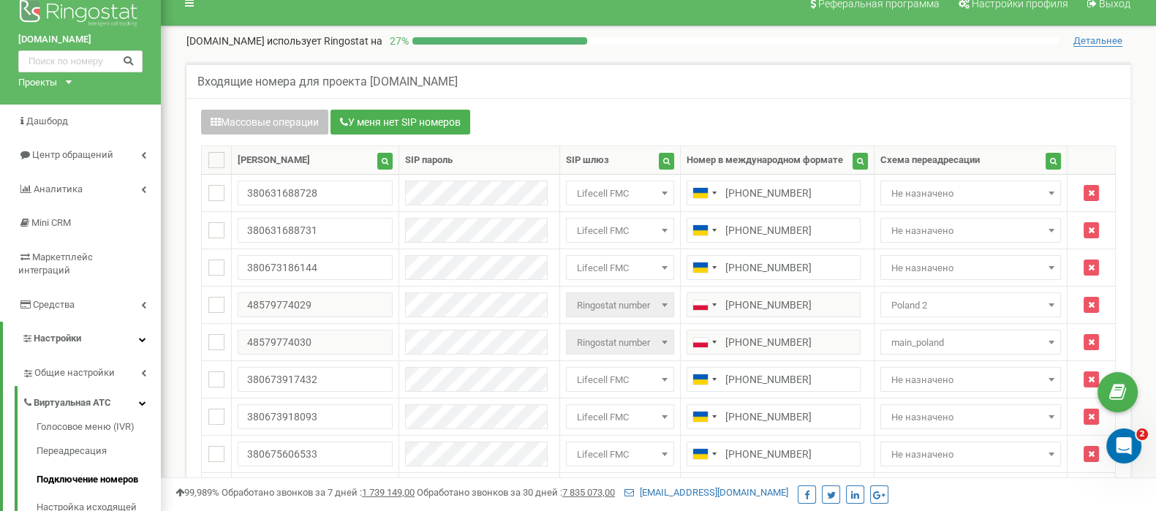
scroll to position [0, 0]
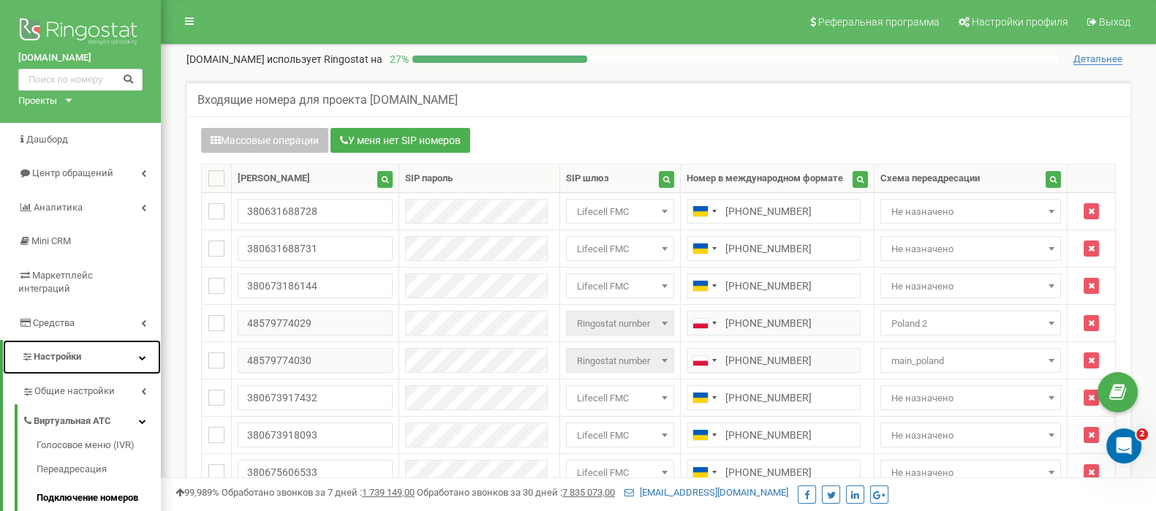
click at [91, 340] on link "Настройки" at bounding box center [82, 357] width 158 height 34
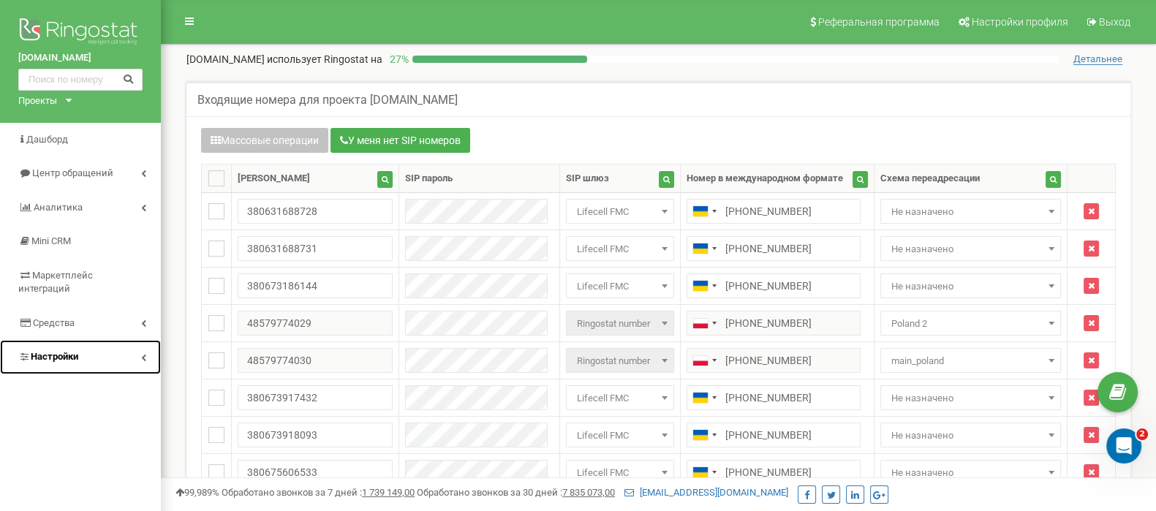
click at [91, 340] on link "Настройки" at bounding box center [80, 357] width 161 height 34
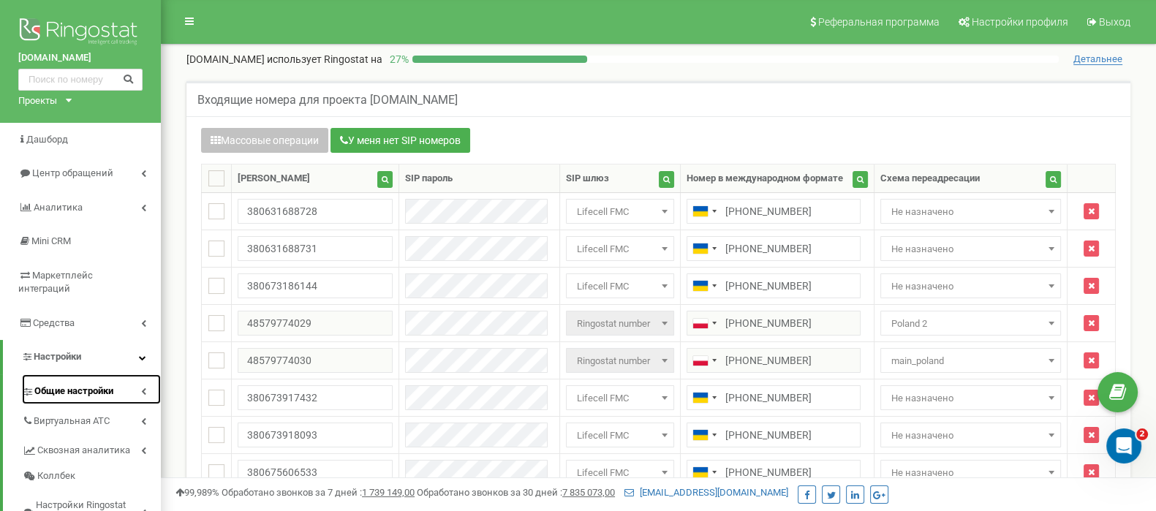
click at [69, 385] on span "Общие настройки" at bounding box center [73, 392] width 79 height 14
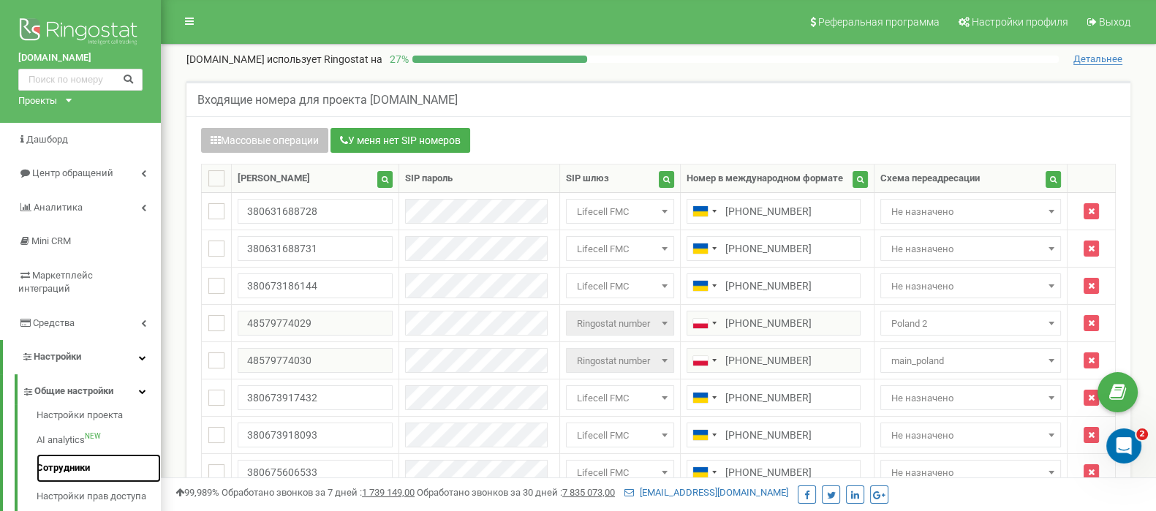
click at [71, 454] on link "Сотрудники" at bounding box center [99, 468] width 124 height 29
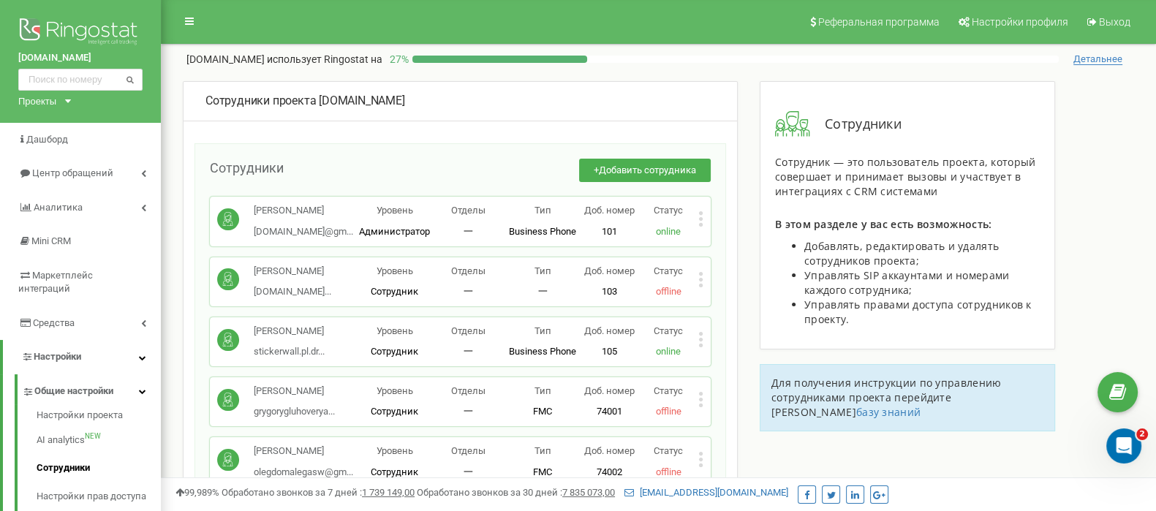
click at [701, 216] on icon at bounding box center [700, 218] width 5 height 15
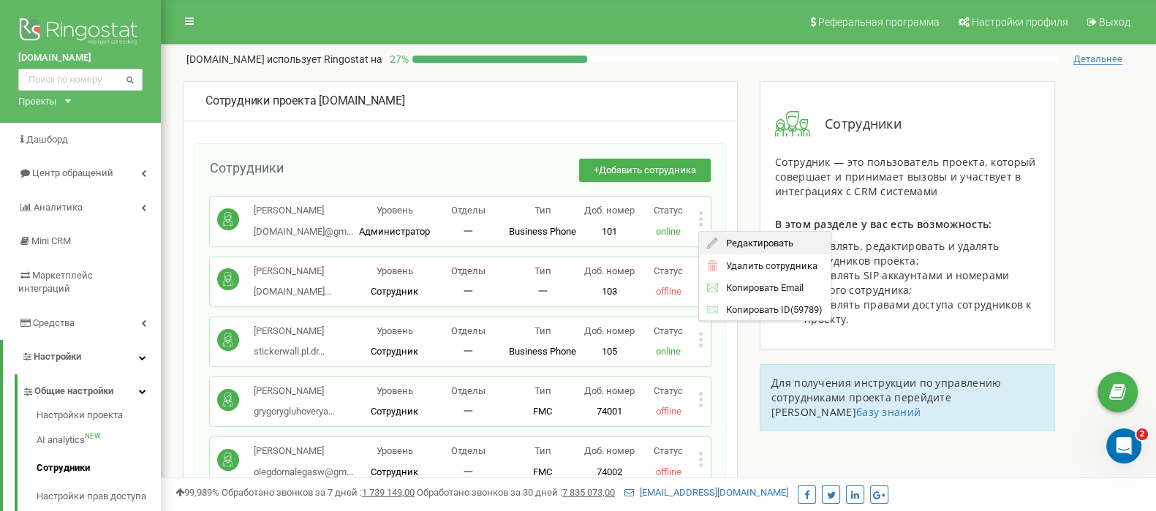
click at [747, 240] on span "Редактировать" at bounding box center [755, 243] width 75 height 10
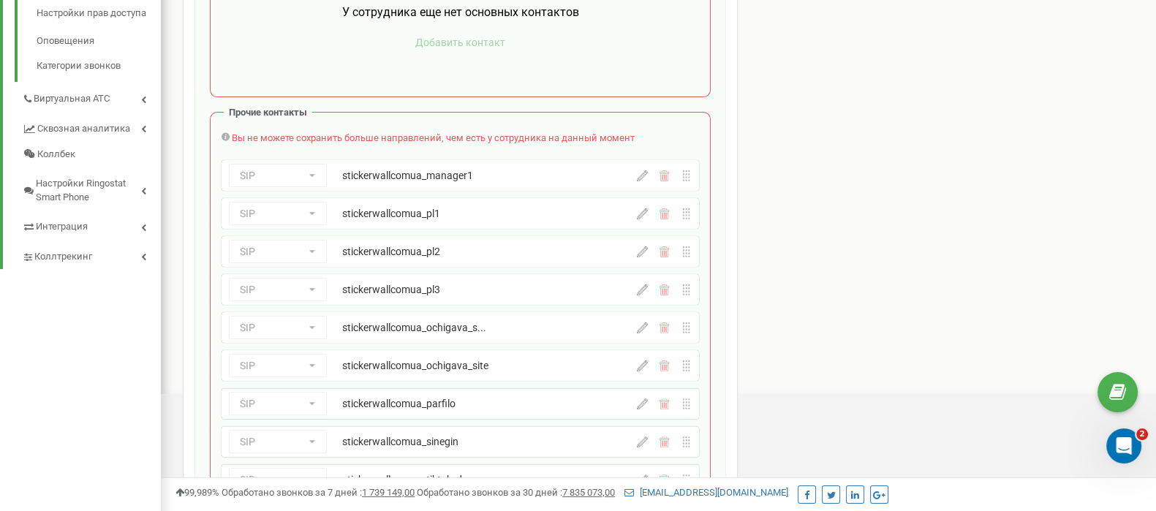
scroll to position [466, 0]
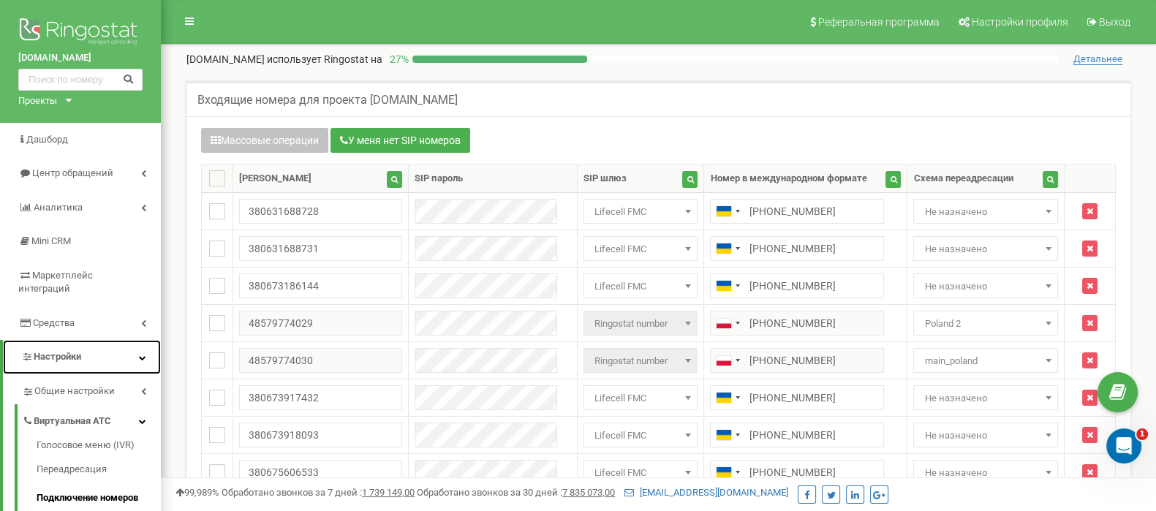
click at [95, 347] on link "Настройки" at bounding box center [82, 357] width 158 height 34
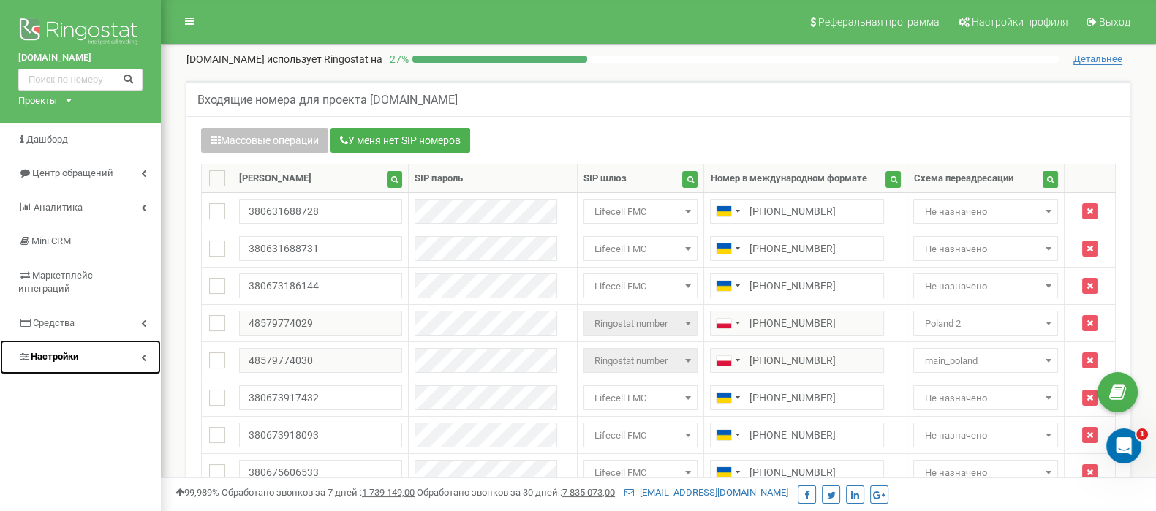
click at [95, 347] on link "Настройки" at bounding box center [80, 357] width 161 height 34
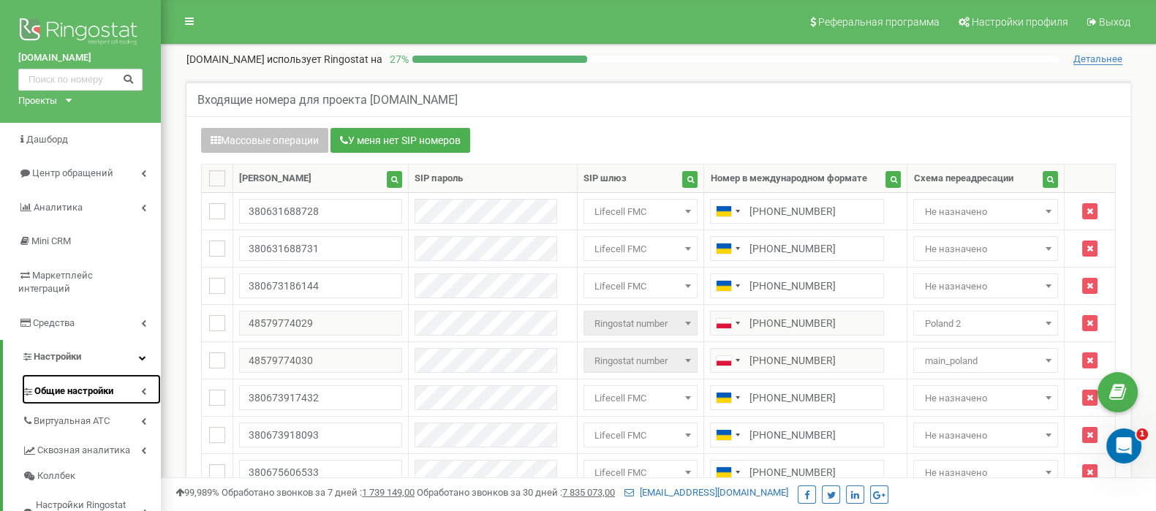
click at [86, 385] on span "Общие настройки" at bounding box center [73, 392] width 79 height 14
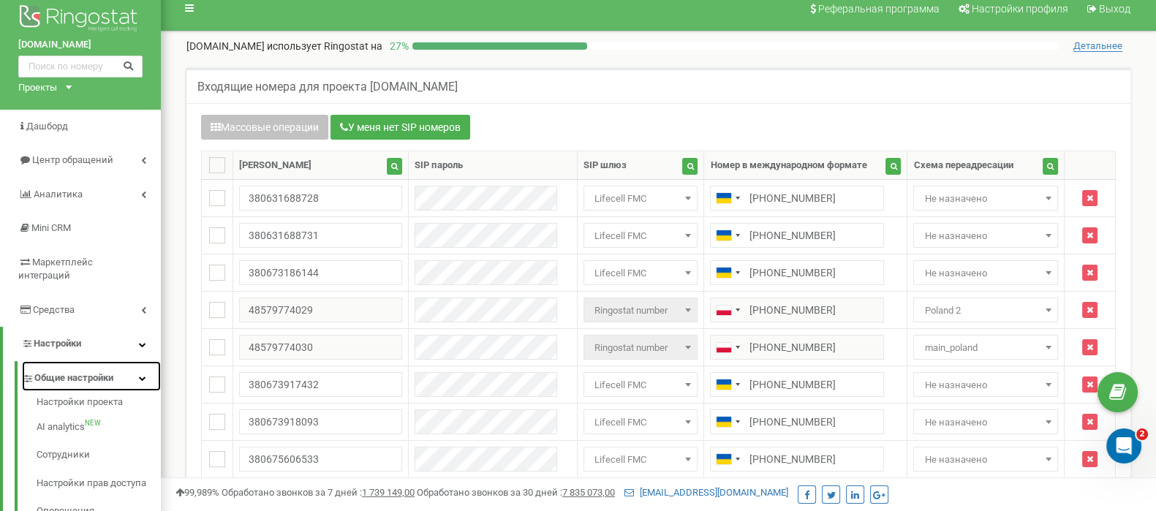
scroll to position [27, 0]
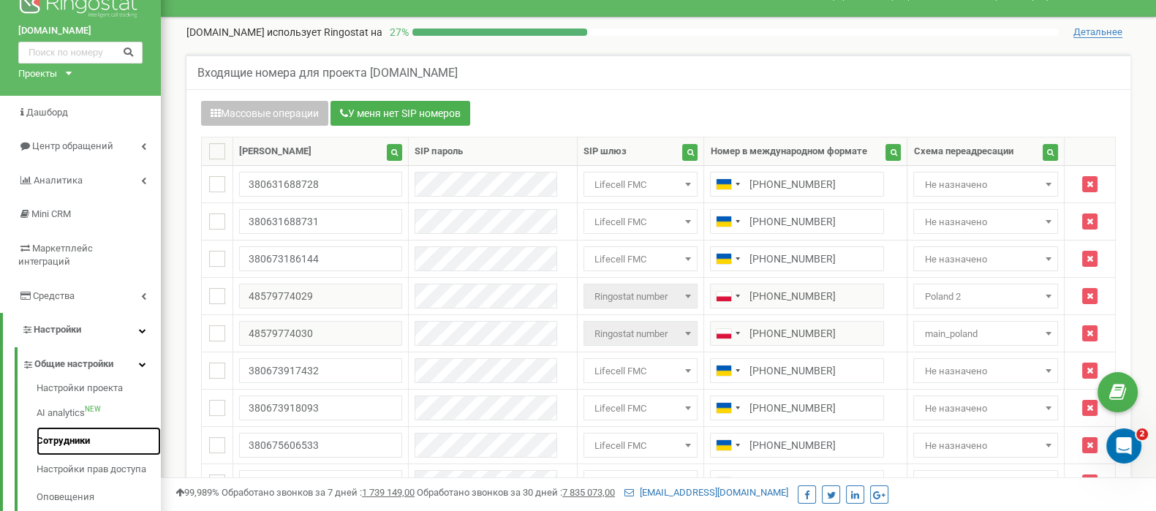
click at [80, 427] on link "Сотрудники" at bounding box center [99, 441] width 124 height 29
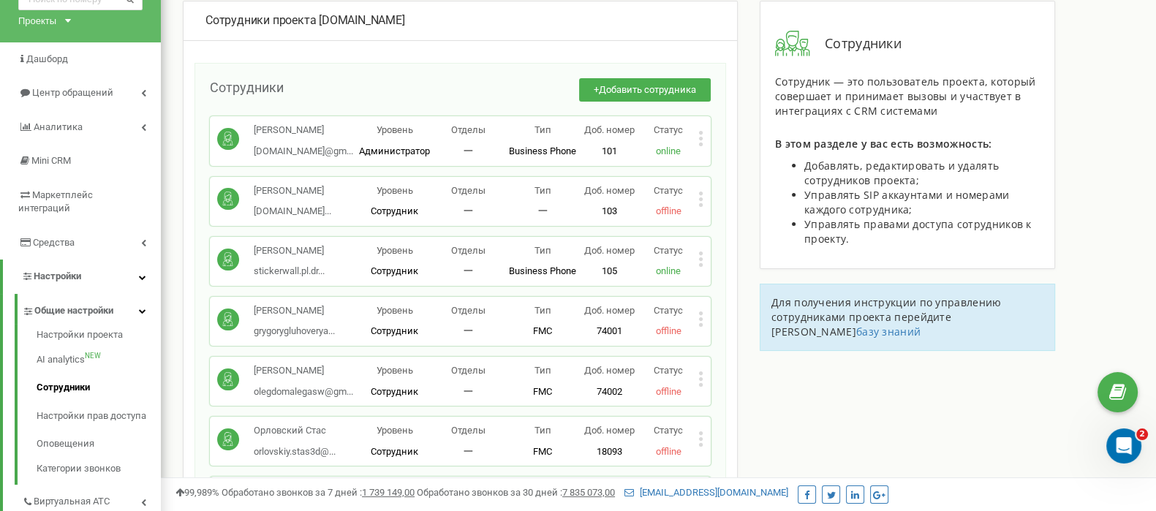
scroll to position [80, 0]
